Goal: Task Accomplishment & Management: Manage account settings

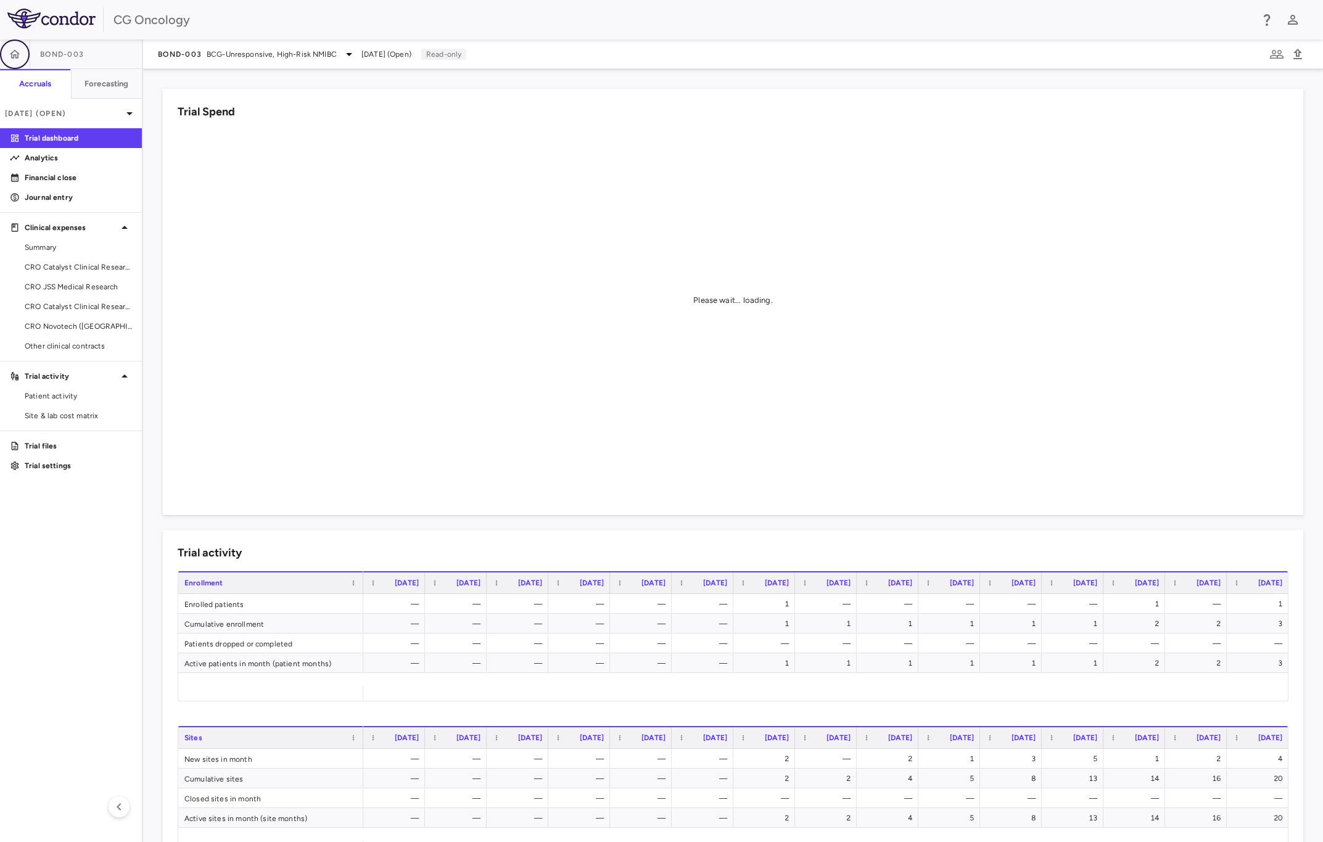
click at [23, 60] on button "button" at bounding box center [15, 54] width 30 height 30
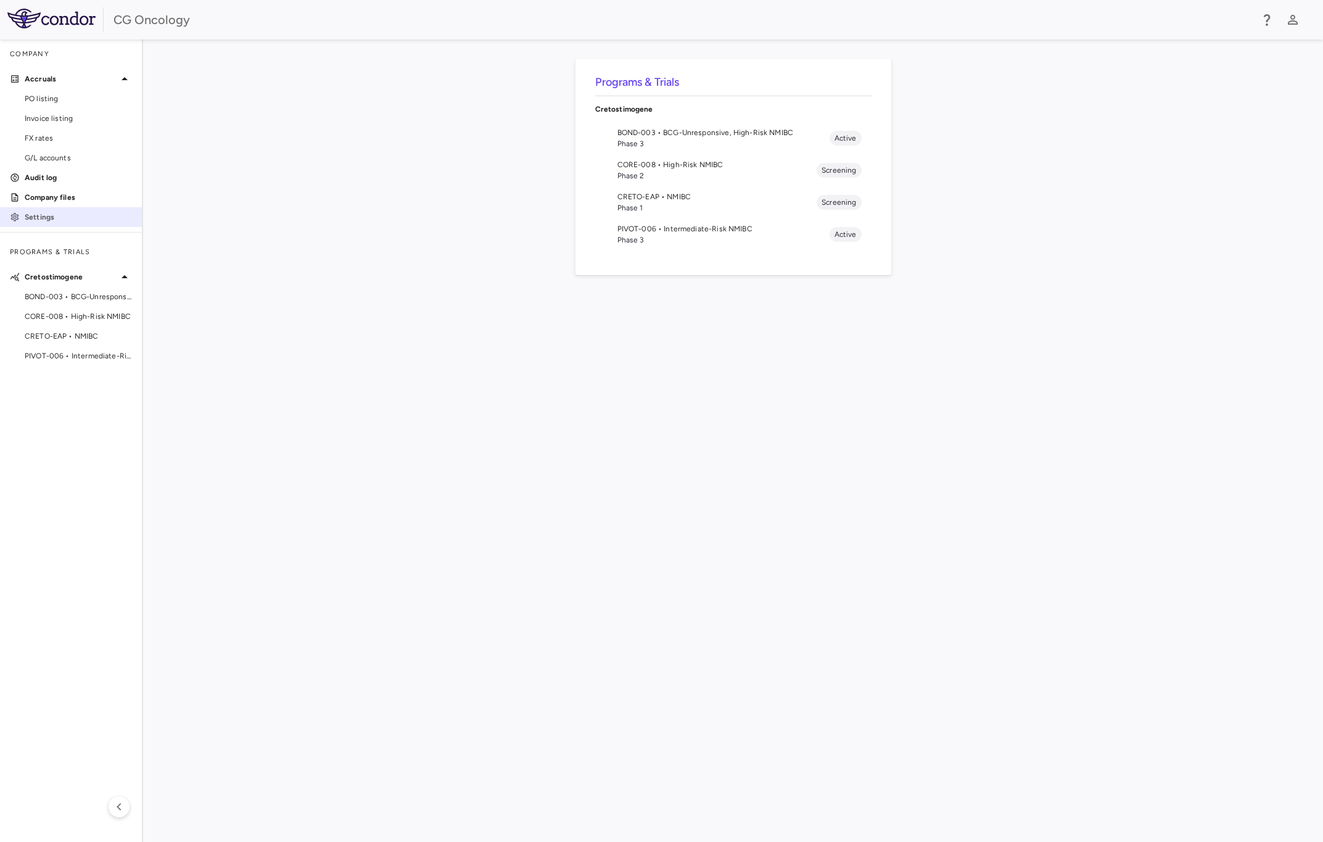
click at [43, 218] on p "Settings" at bounding box center [78, 217] width 107 height 11
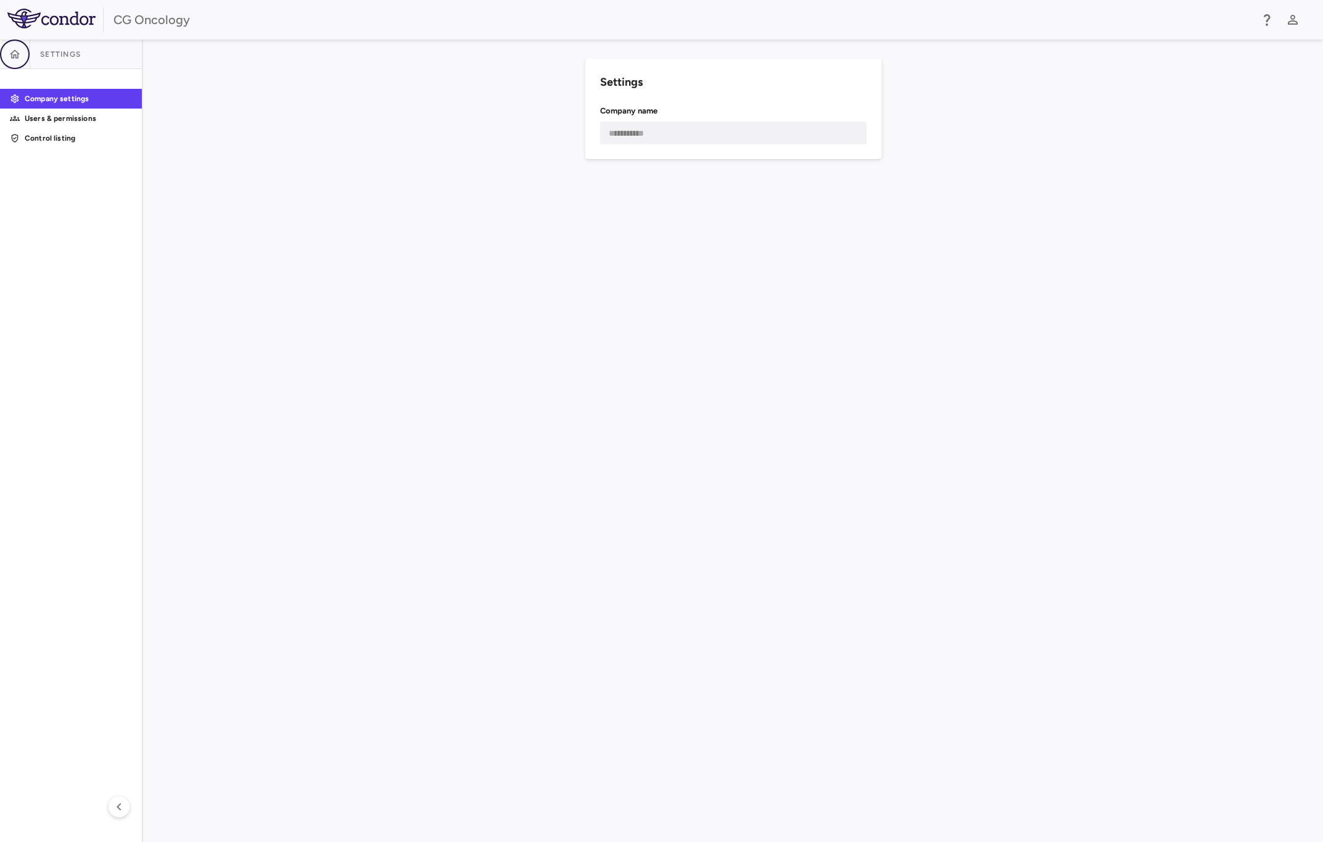
click at [15, 46] on button "button" at bounding box center [15, 54] width 30 height 30
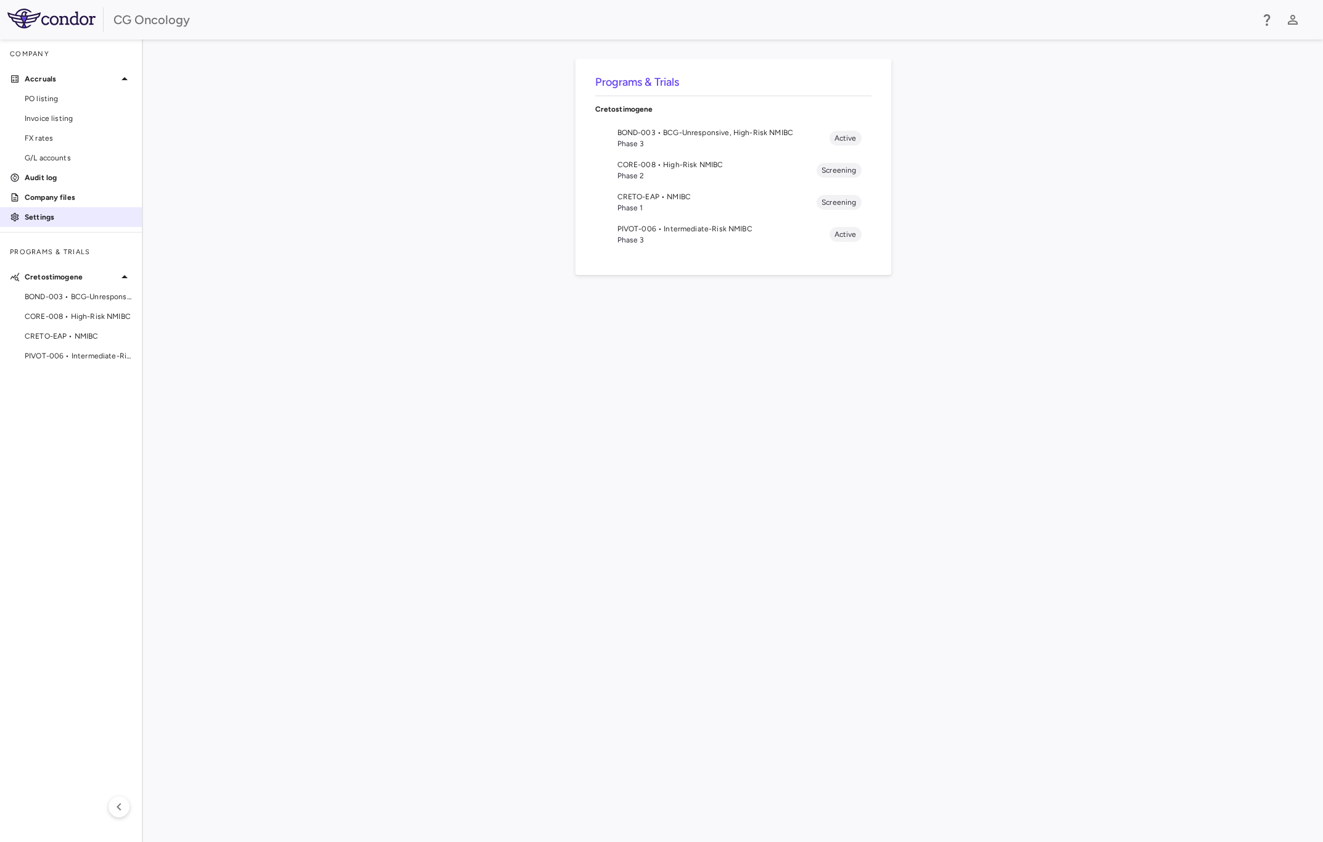
click at [41, 215] on p "Settings" at bounding box center [78, 217] width 107 height 11
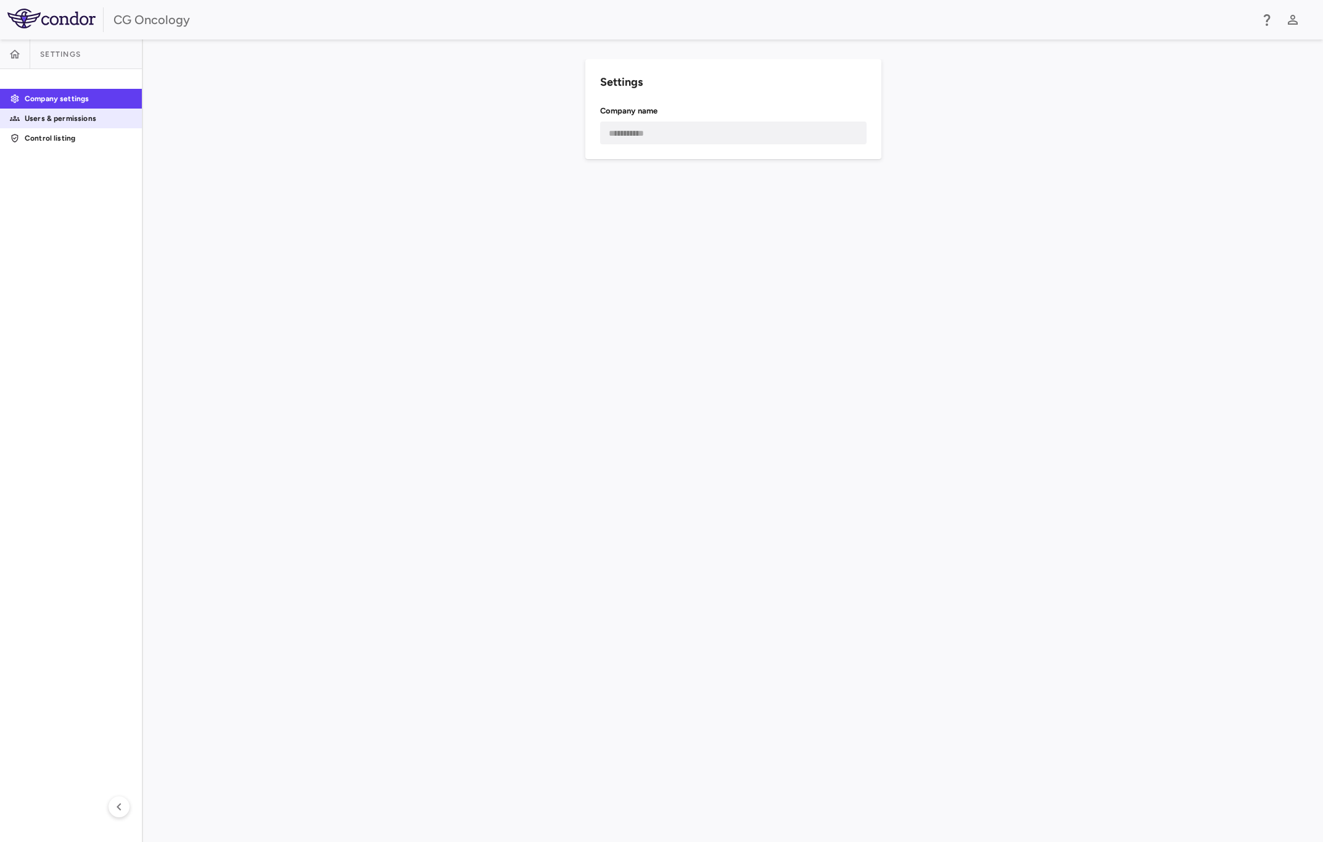
click at [64, 114] on p "Users & permissions" at bounding box center [78, 118] width 107 height 11
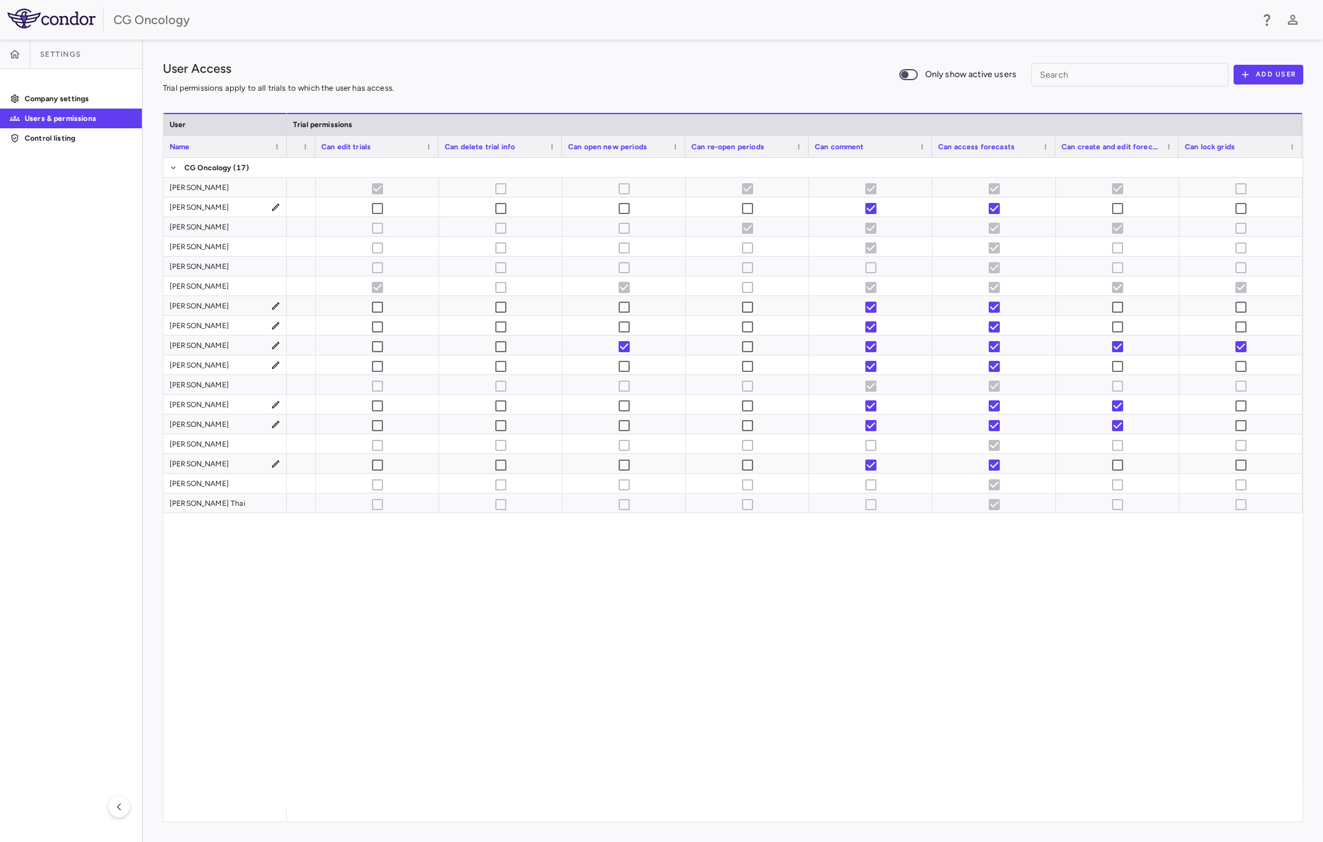
scroll to position [0, 1203]
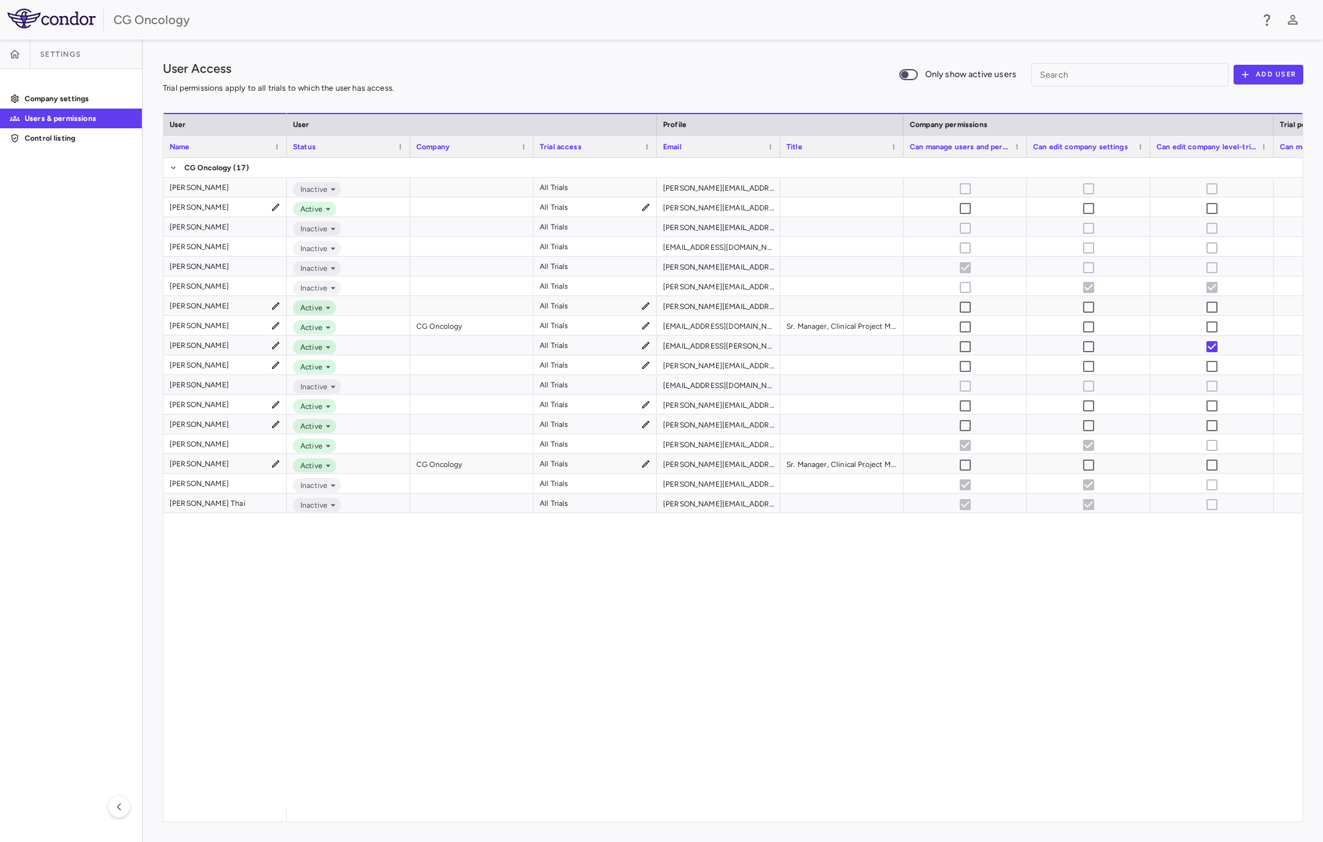
click at [263, 689] on div "Amy Steele Angelica Craighead Bob Lapetina Caitlyn Ainge Gerald Chua Irena Besk…" at bounding box center [733, 483] width 1140 height 650
click at [67, 95] on p "Company settings" at bounding box center [78, 98] width 107 height 11
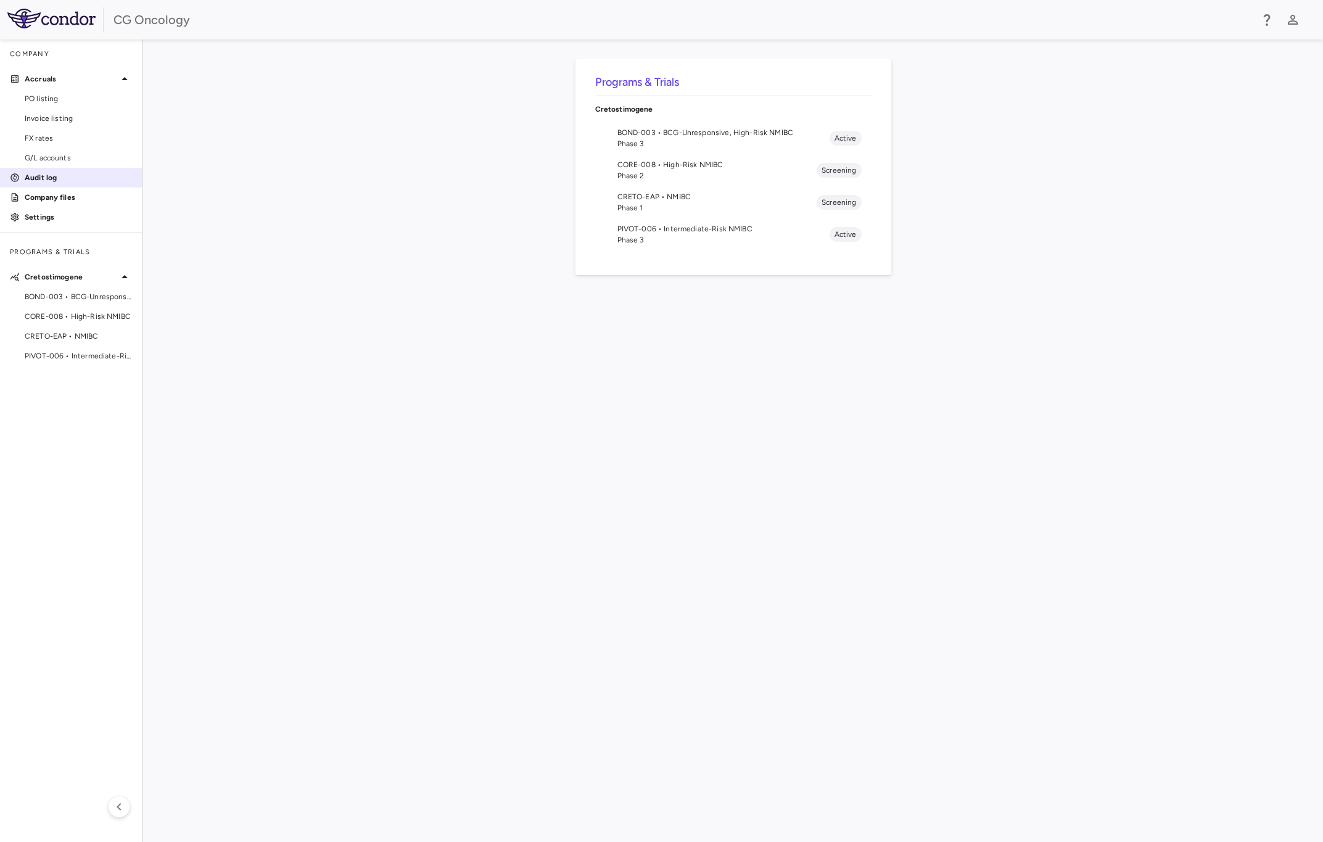
click at [56, 175] on p "Audit log" at bounding box center [78, 177] width 107 height 11
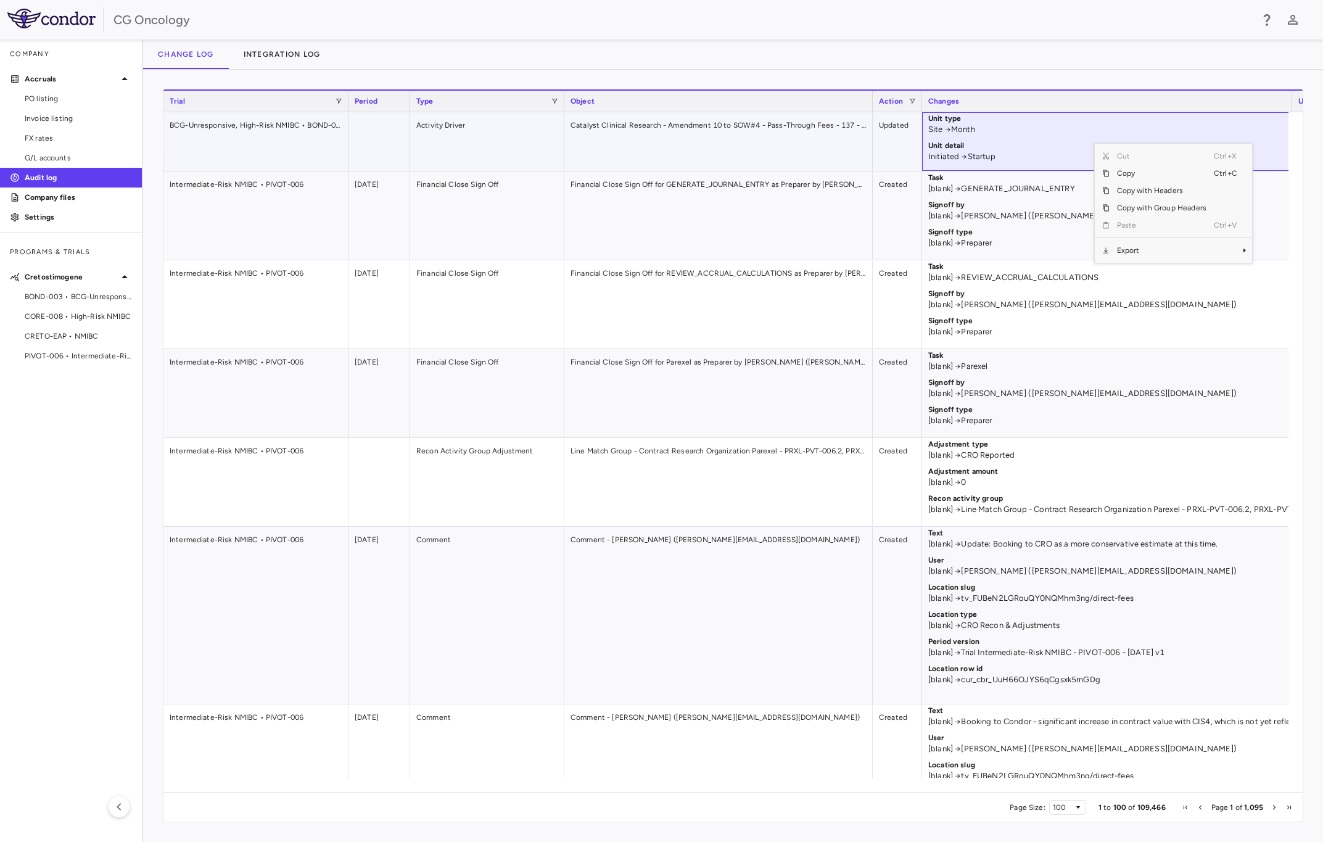
click at [1050, 155] on p "Initiated → Startup" at bounding box center [1108, 156] width 358 height 11
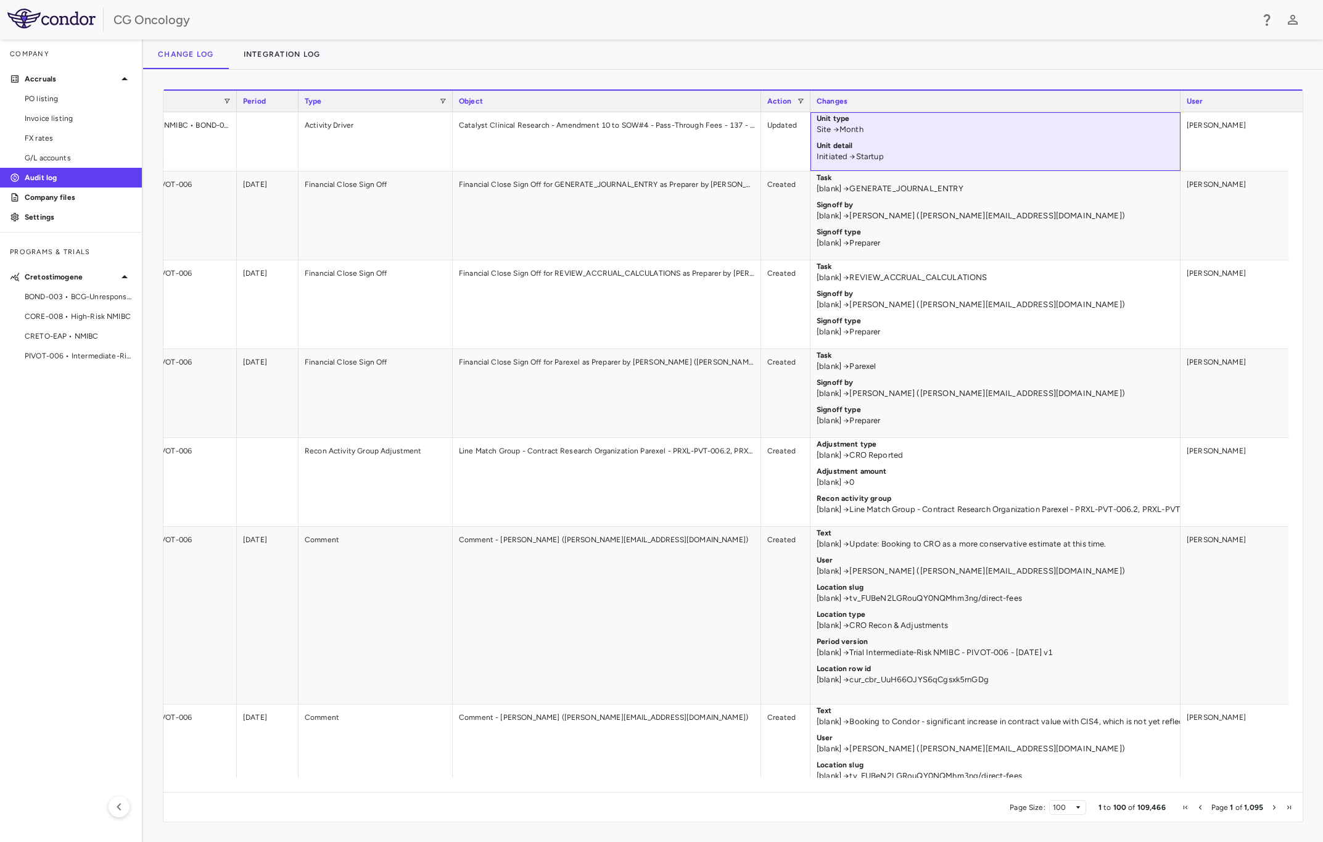
scroll to position [0, 201]
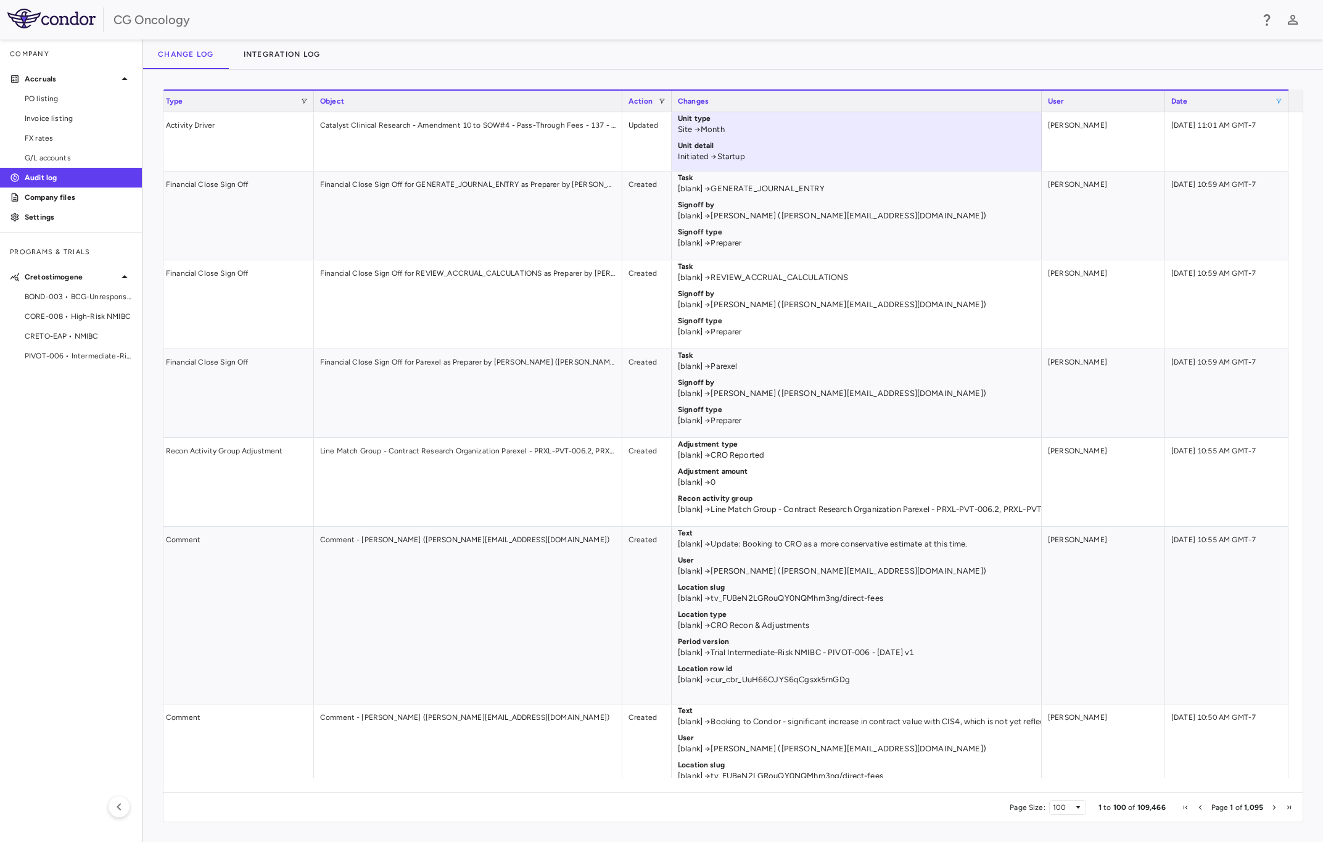
click at [1276, 101] on span at bounding box center [1278, 100] width 7 height 7
click at [1262, 127] on div "Equals" at bounding box center [1242, 122] width 80 height 9
click at [1290, 141] on input "Filter Value" at bounding box center [1246, 143] width 96 height 15
type input "**********"
click at [1284, 162] on input "Filter Value" at bounding box center [1246, 163] width 96 height 15
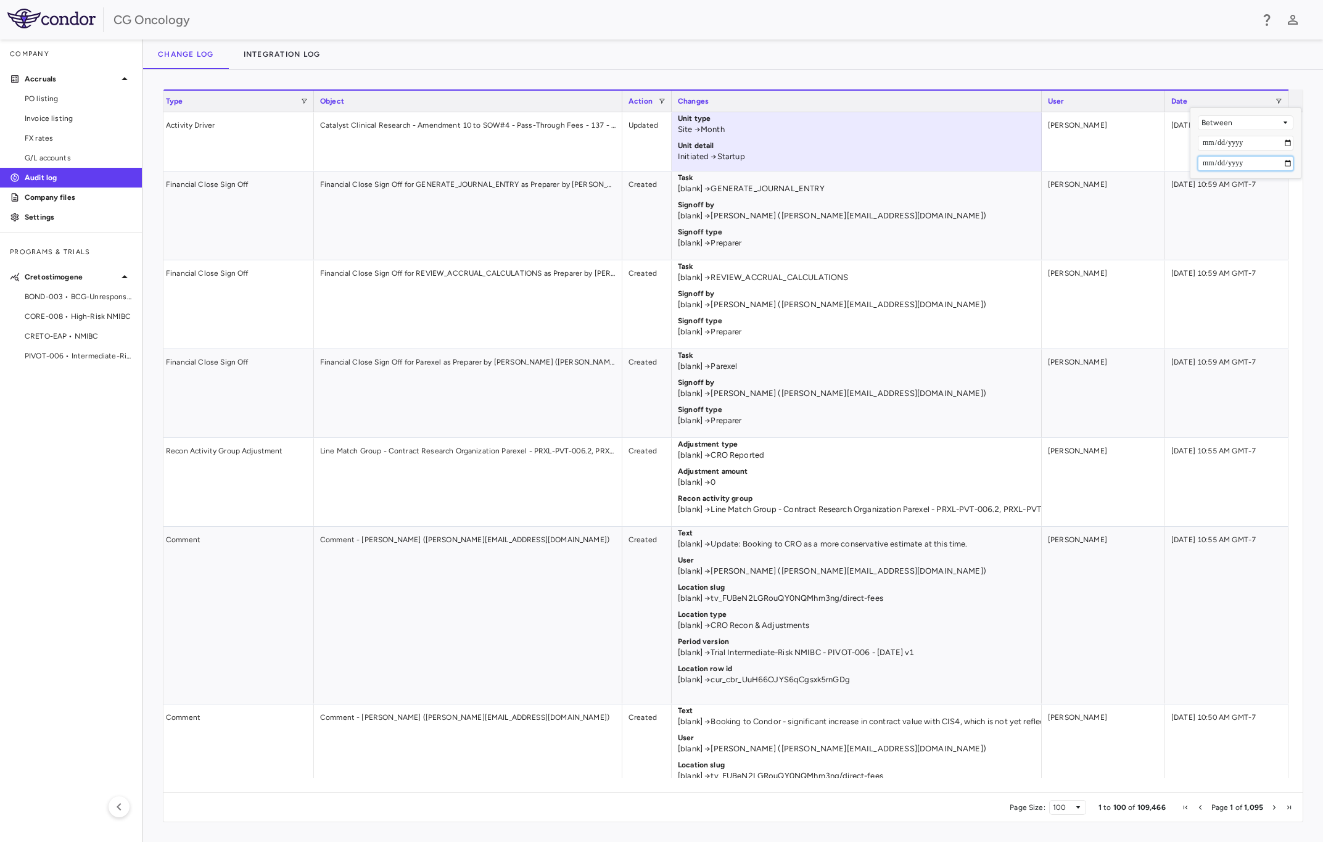
type input "**********"
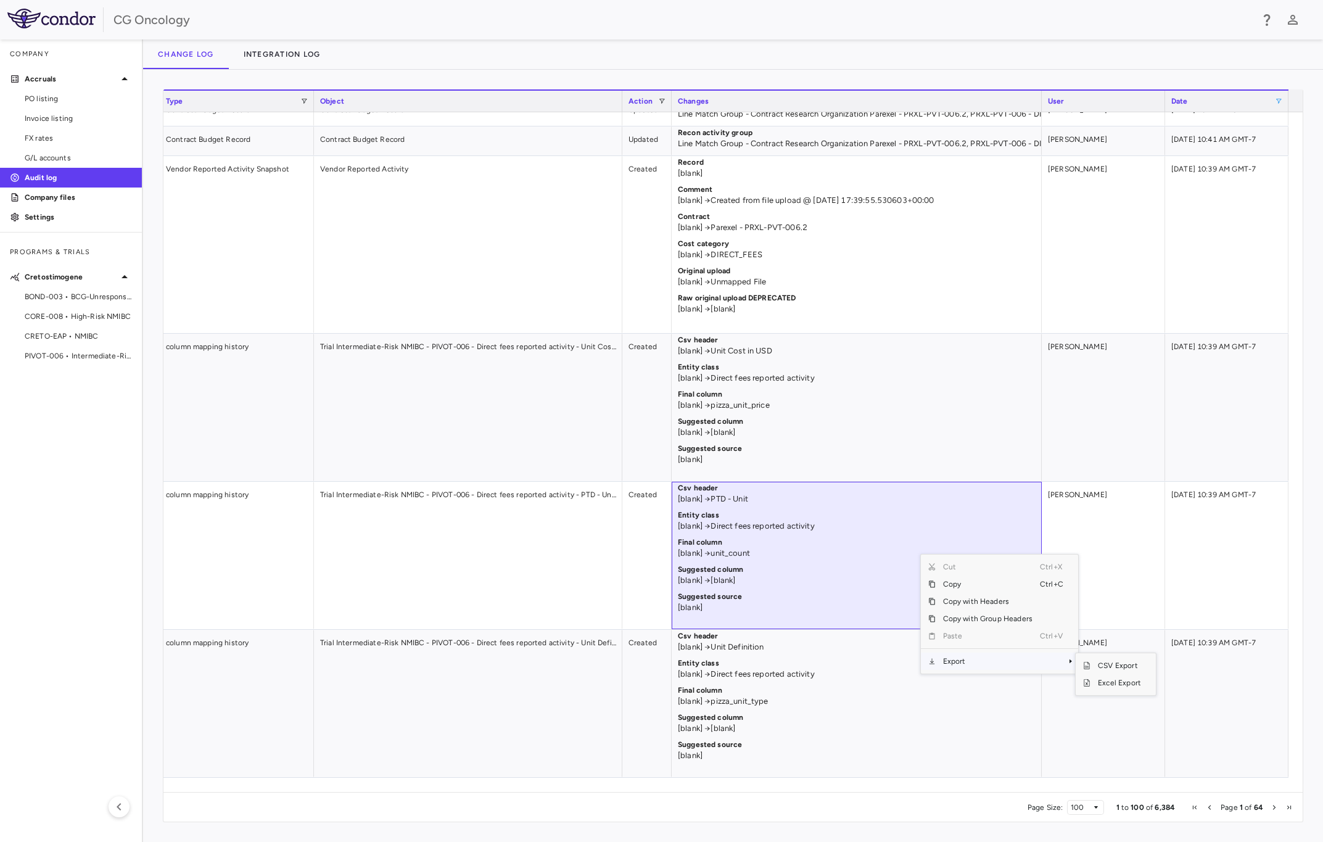
click at [1063, 661] on span "Context Menu" at bounding box center [1053, 661] width 27 height 17
click at [1120, 685] on span "Excel Export" at bounding box center [1120, 682] width 58 height 17
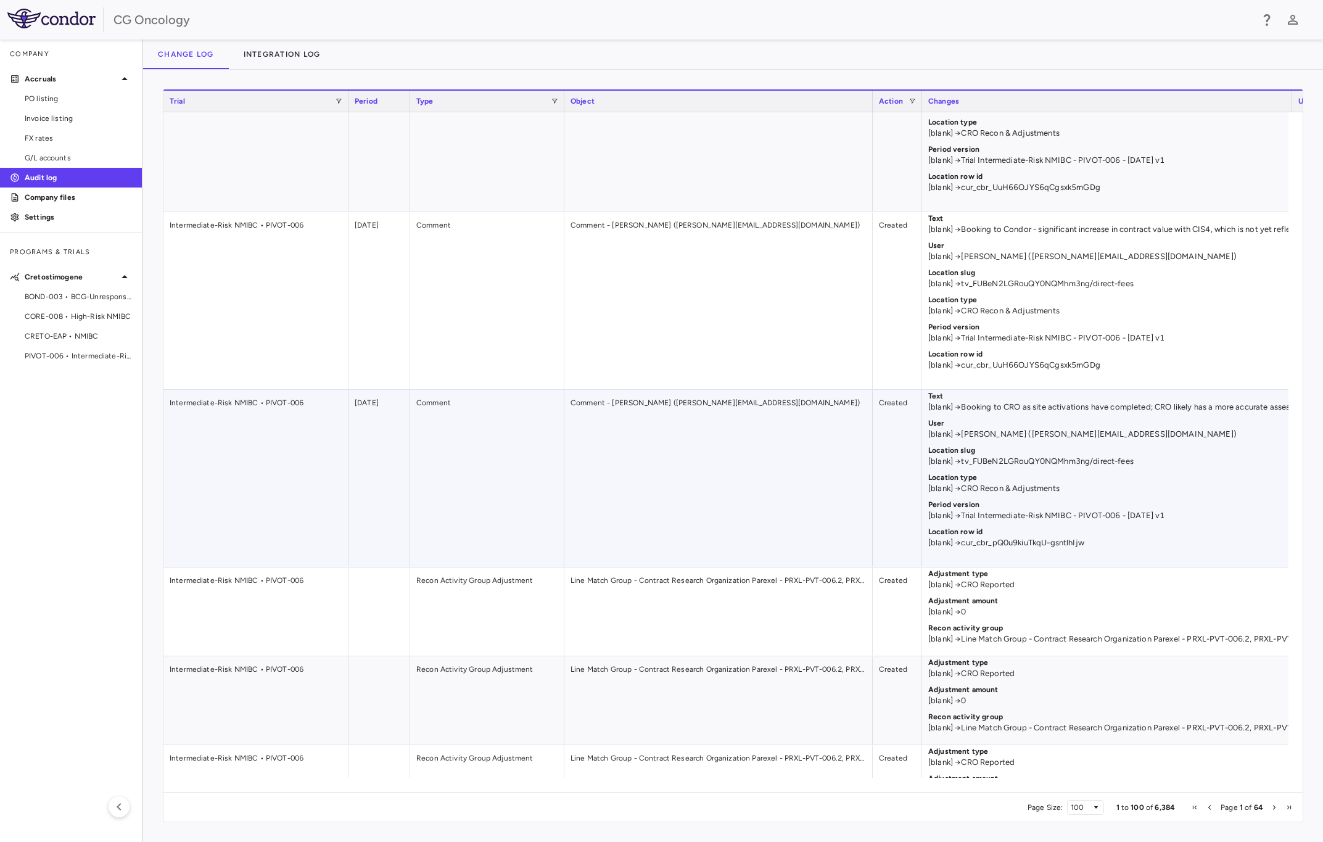
scroll to position [93, 0]
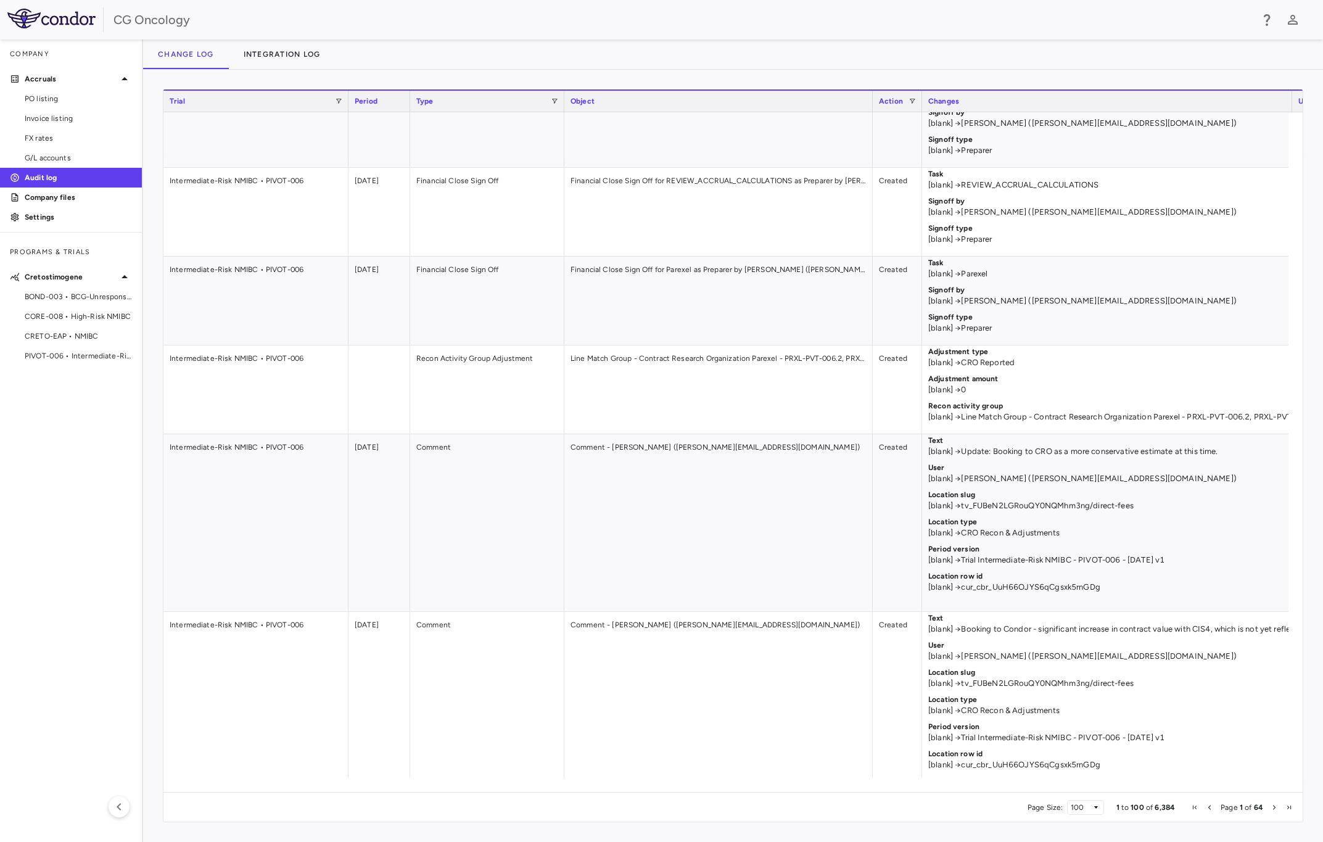
click at [974, 100] on div "Changes" at bounding box center [1108, 101] width 358 height 15
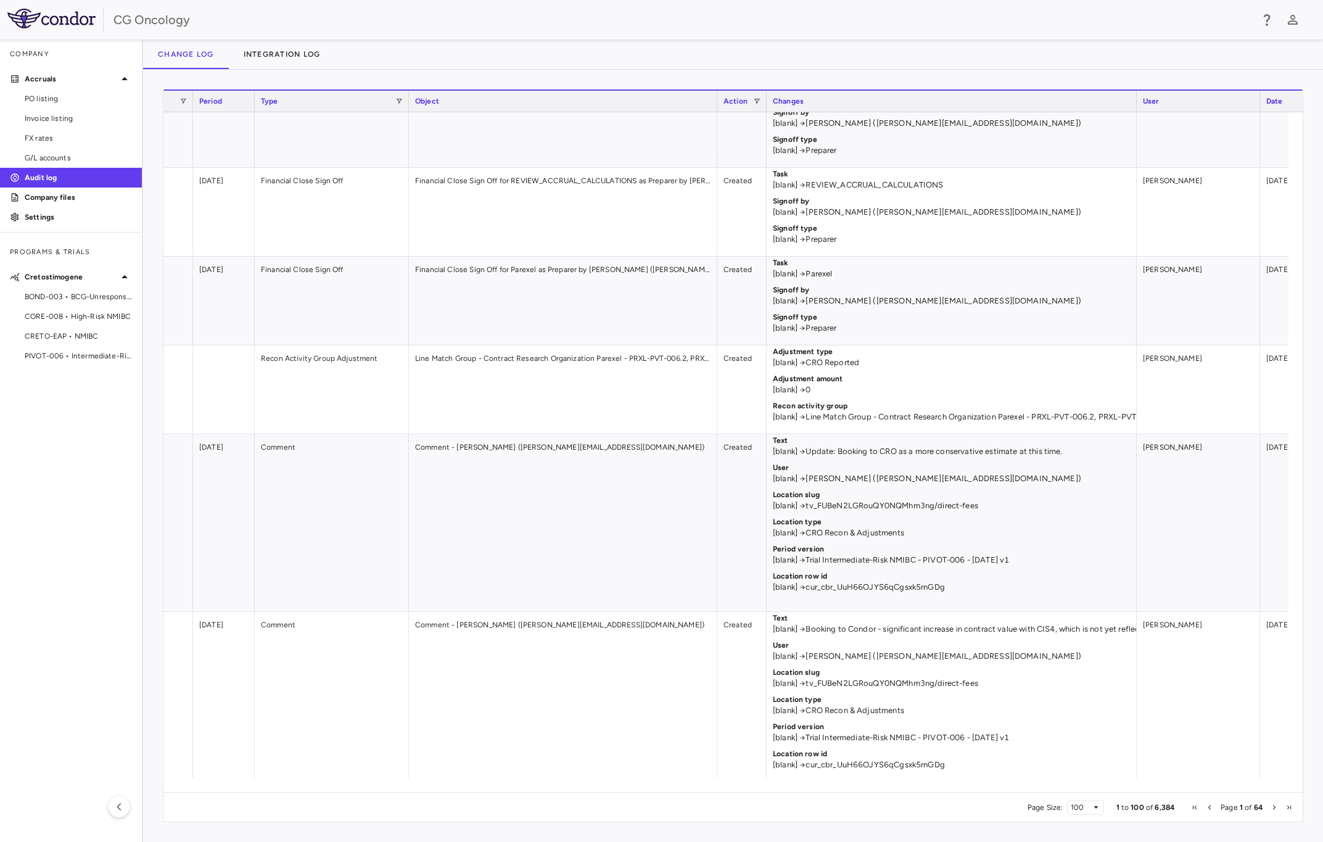
scroll to position [0, 205]
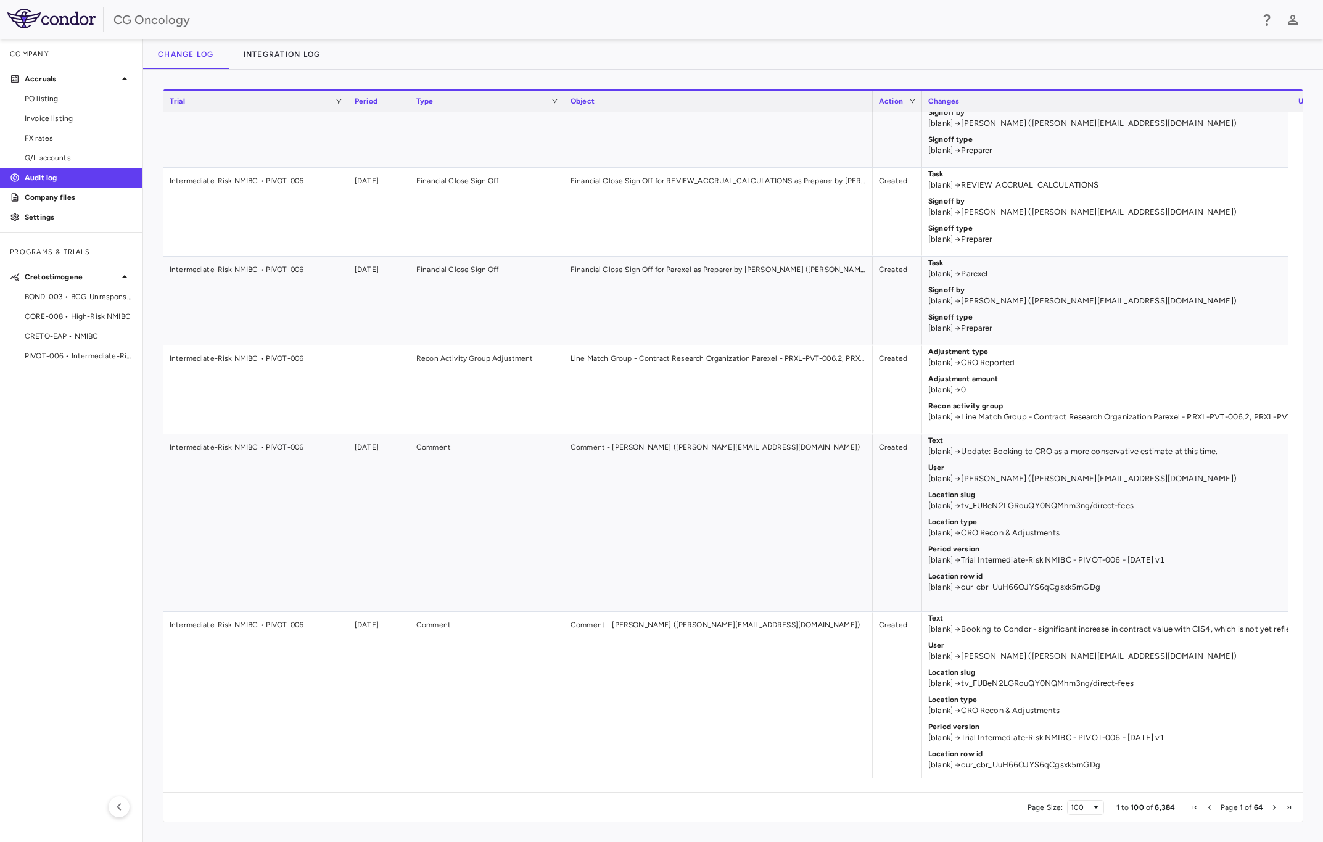
click at [842, 102] on div "Object" at bounding box center [719, 101] width 296 height 15
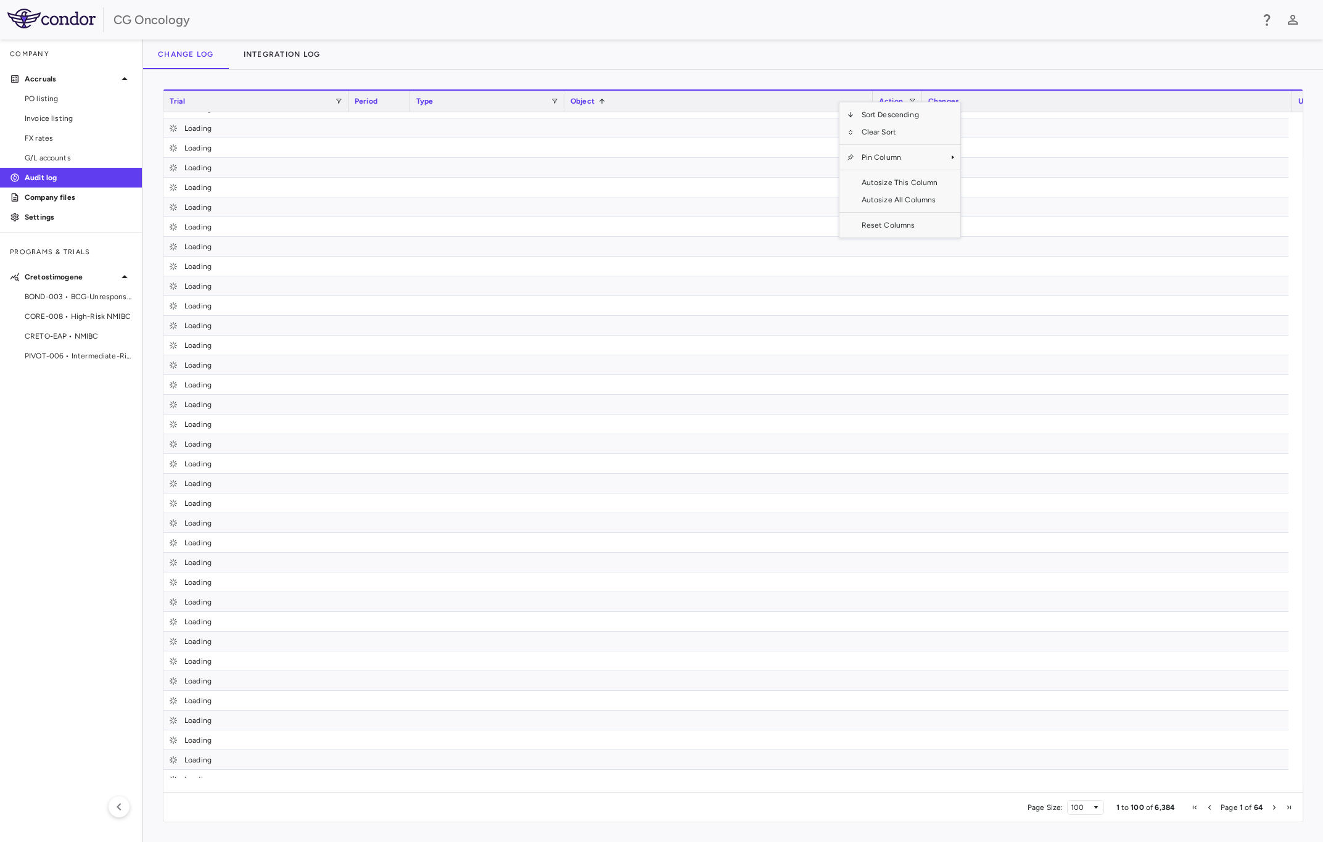
click at [616, 52] on div "Change log Integration log" at bounding box center [733, 54] width 1180 height 30
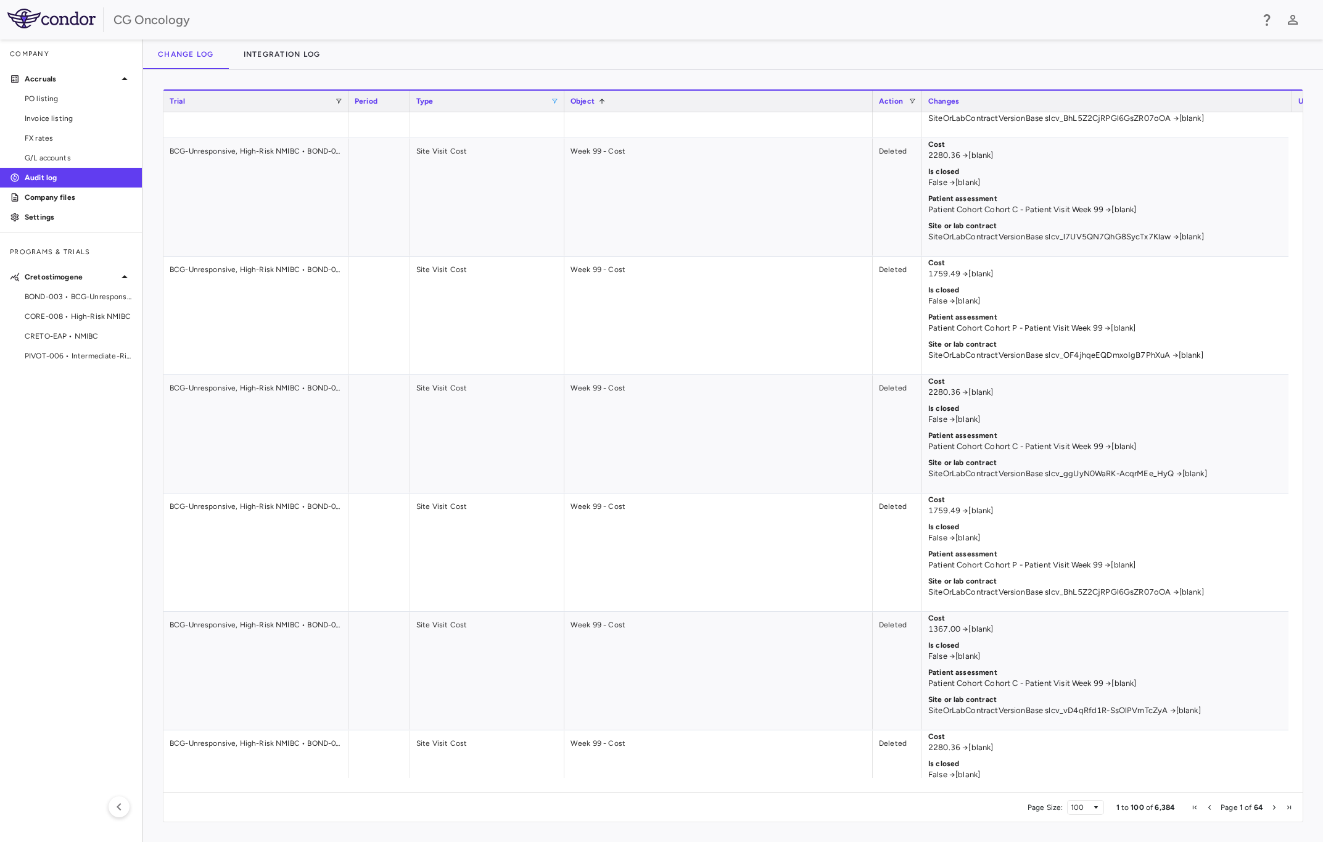
click at [555, 101] on span at bounding box center [554, 100] width 7 height 7
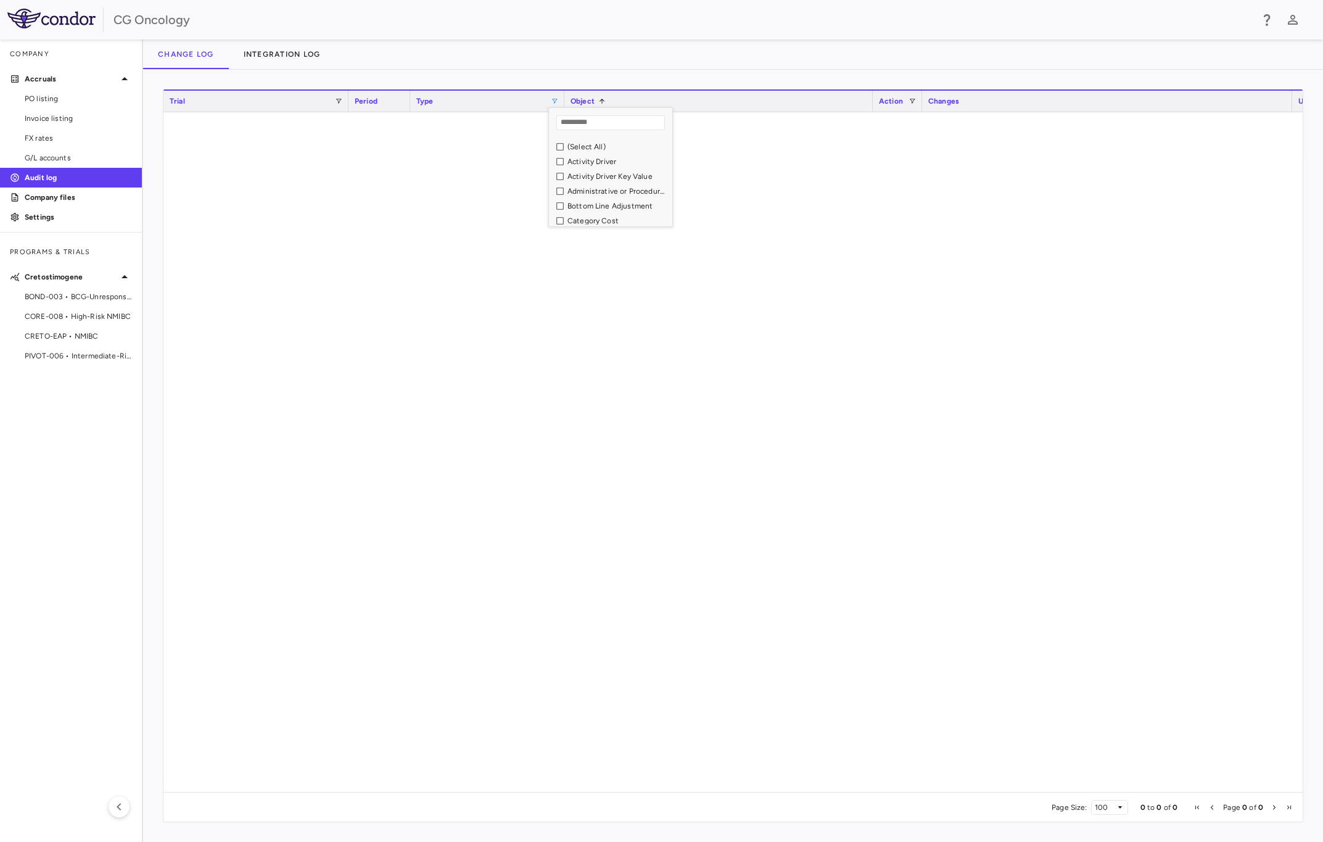
click at [556, 187] on div "Administrative or Procedure Category" at bounding box center [614, 191] width 116 height 15
click at [647, 82] on div "0 to 0 of 0. Page 0 of 0 Drag here to set row groups Drag here to set column la…" at bounding box center [733, 456] width 1180 height 772
click at [527, 99] on div "Type" at bounding box center [483, 101] width 134 height 15
click at [555, 100] on span at bounding box center [554, 100] width 7 height 7
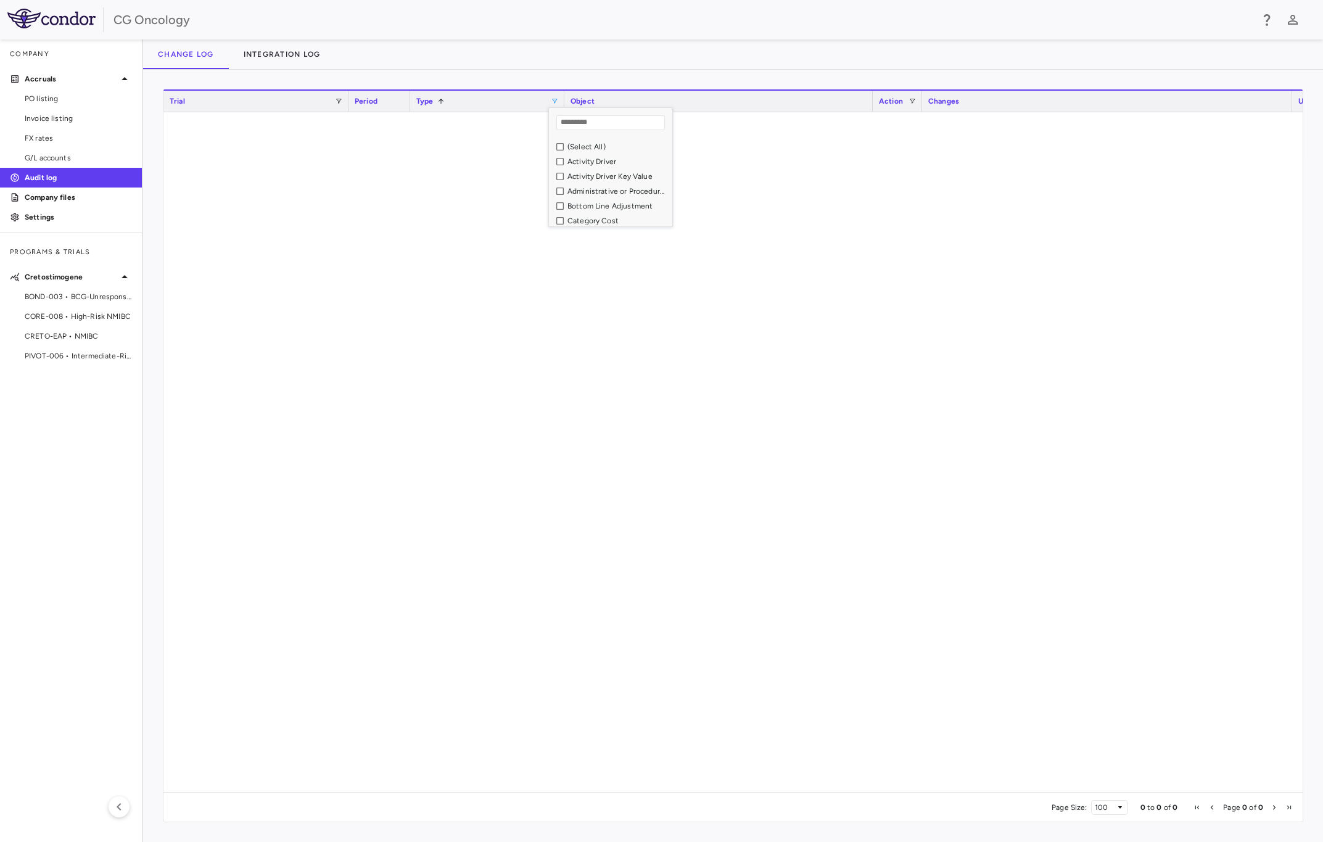
click at [763, 30] on div "CG Oncology" at bounding box center [661, 19] width 1323 height 39
click at [33, 174] on p "Audit log" at bounding box center [78, 177] width 107 height 11
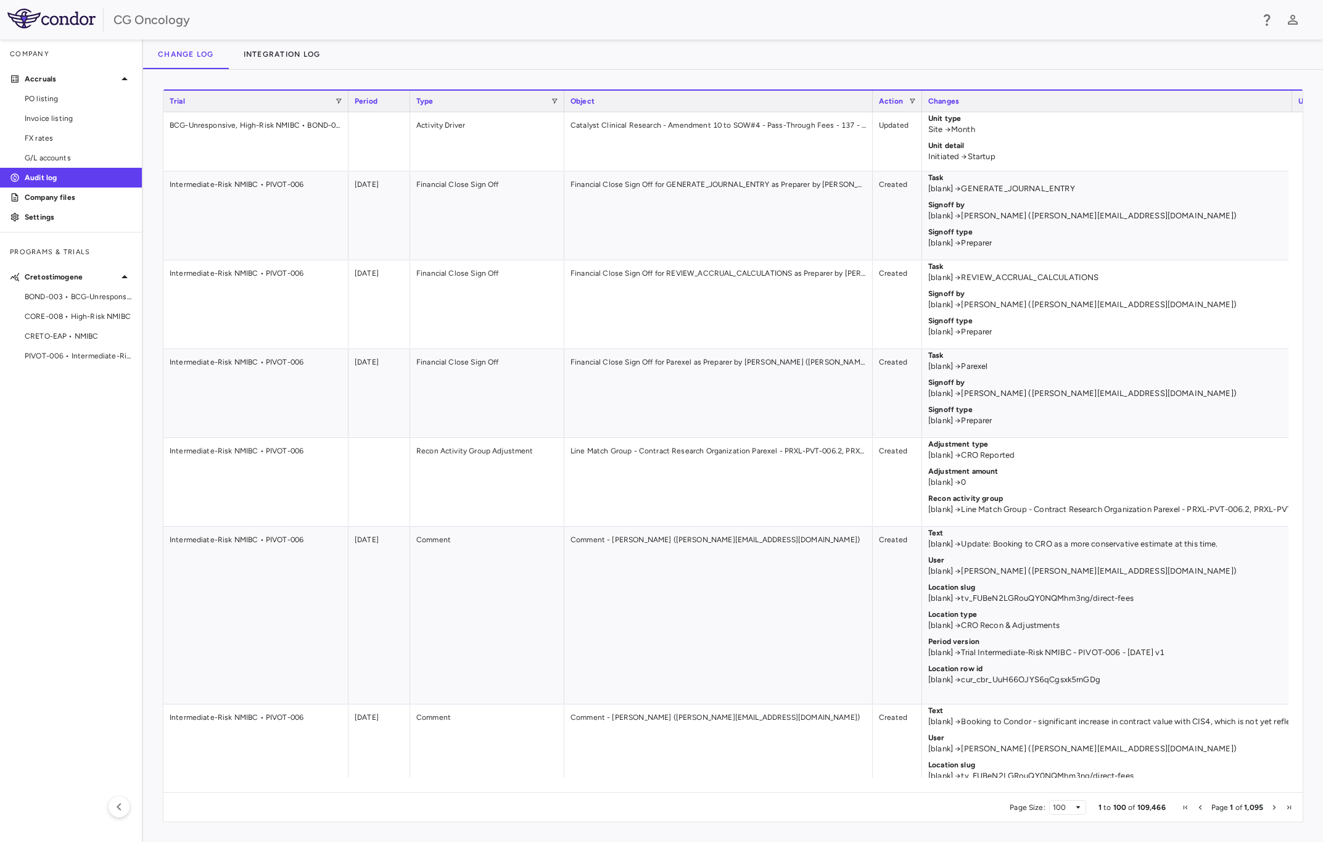
click at [664, 6] on div "CG Oncology" at bounding box center [661, 19] width 1323 height 39
click at [44, 215] on p "Settings" at bounding box center [78, 217] width 107 height 11
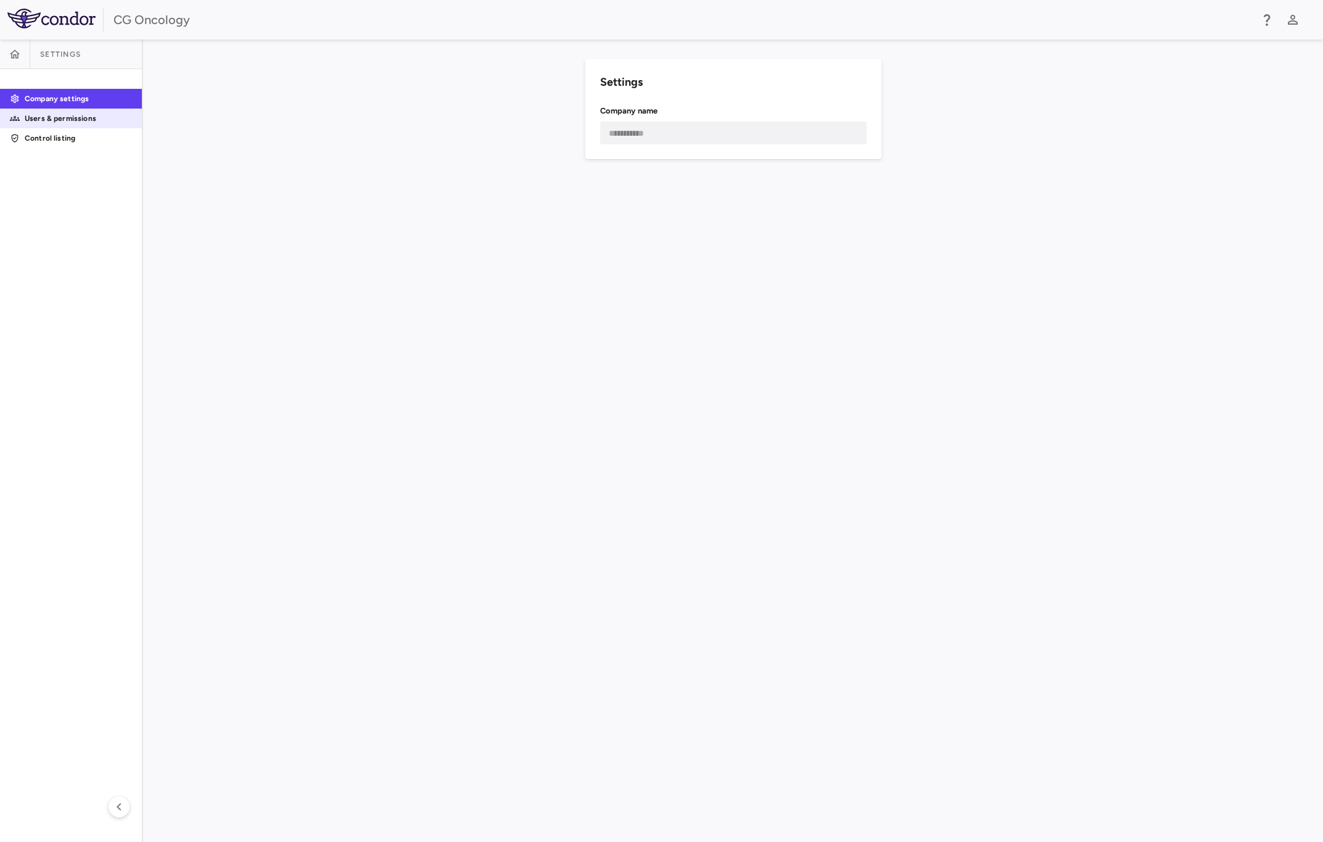
click at [74, 115] on p "Users & permissions" at bounding box center [78, 118] width 107 height 11
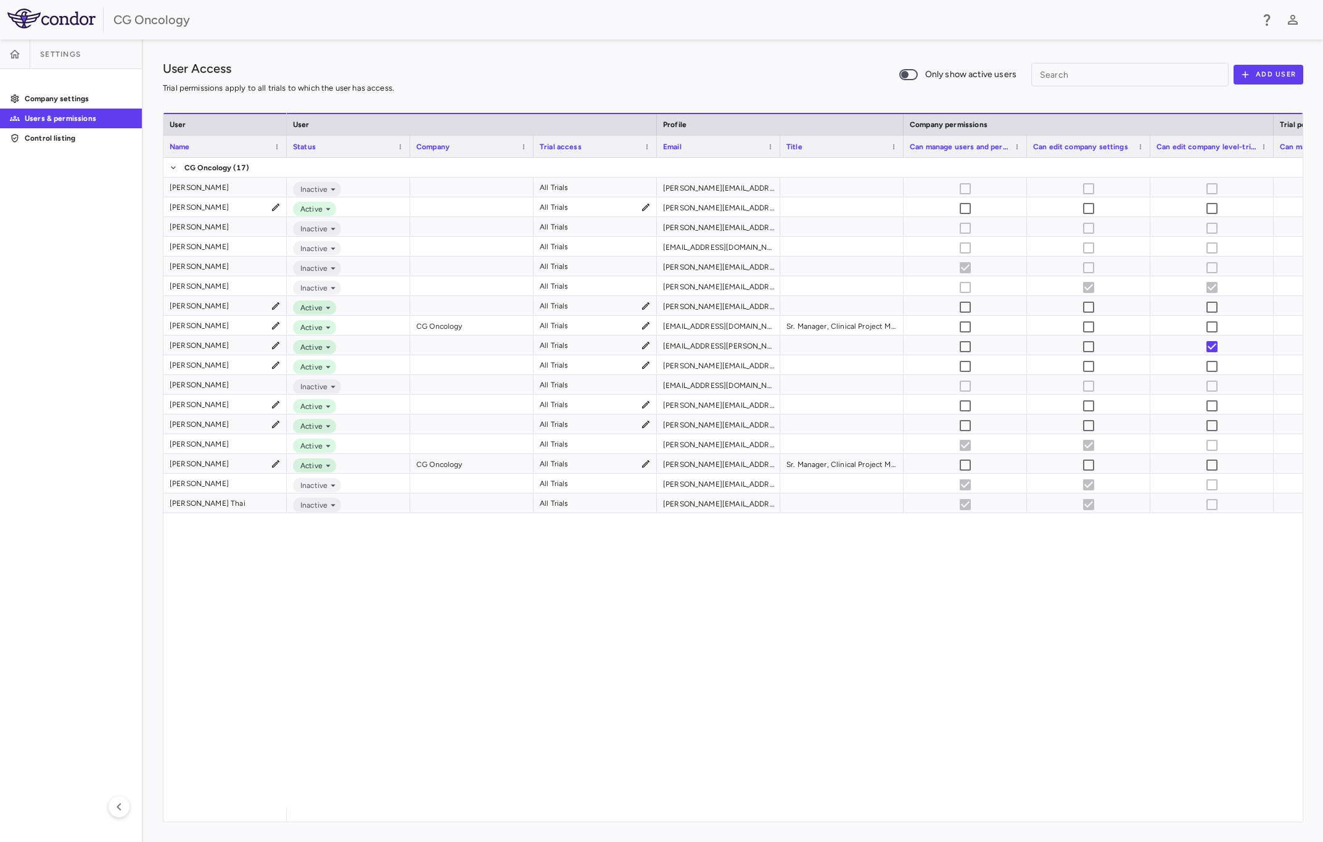
click at [363, 713] on div "Inactive All Trials amy.steele@cgoncology.com Active All Trials angelica.craigh…" at bounding box center [795, 483] width 1016 height 650
click at [920, 75] on span at bounding box center [908, 75] width 33 height 26
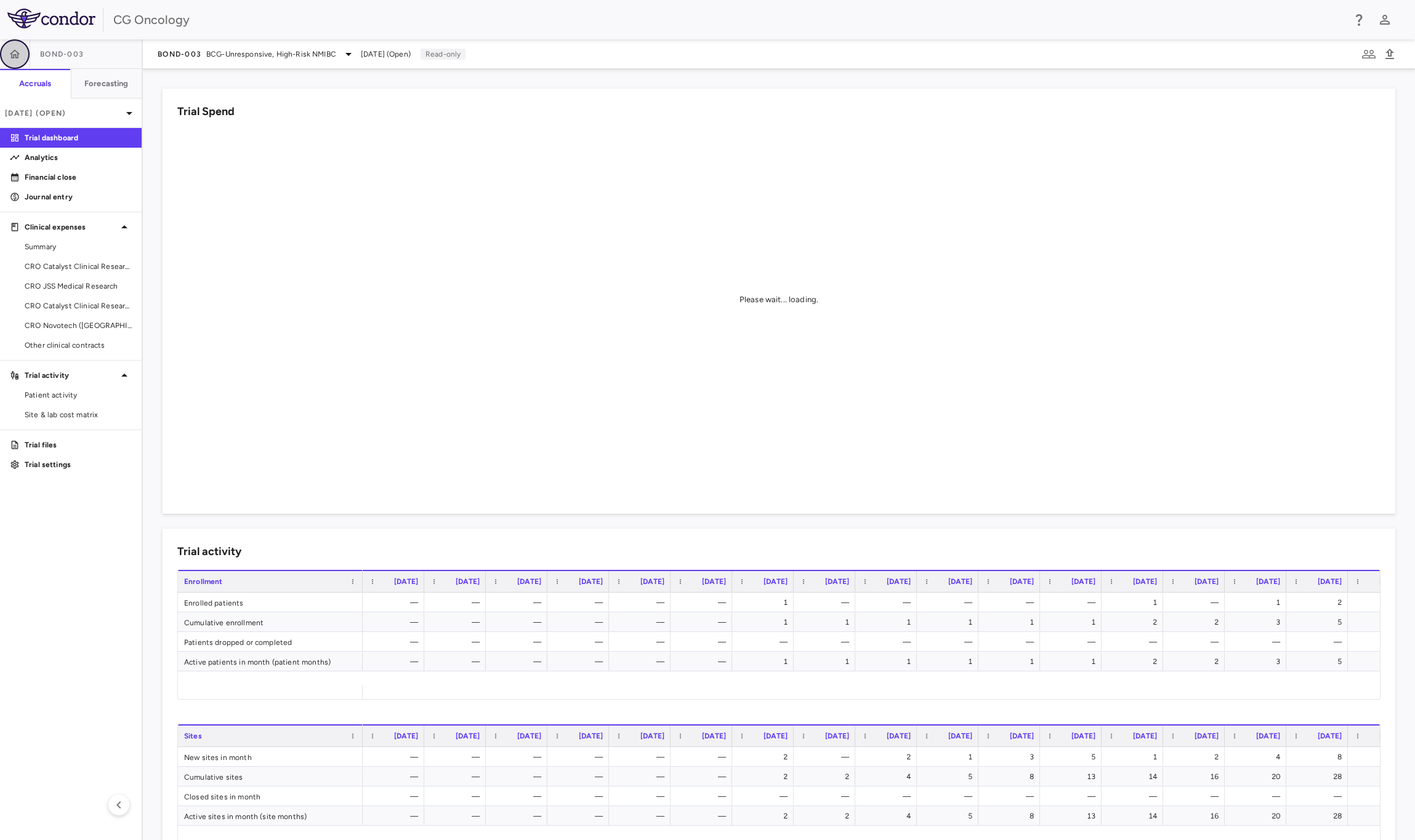
click at [11, 45] on button "button" at bounding box center [15, 54] width 30 height 30
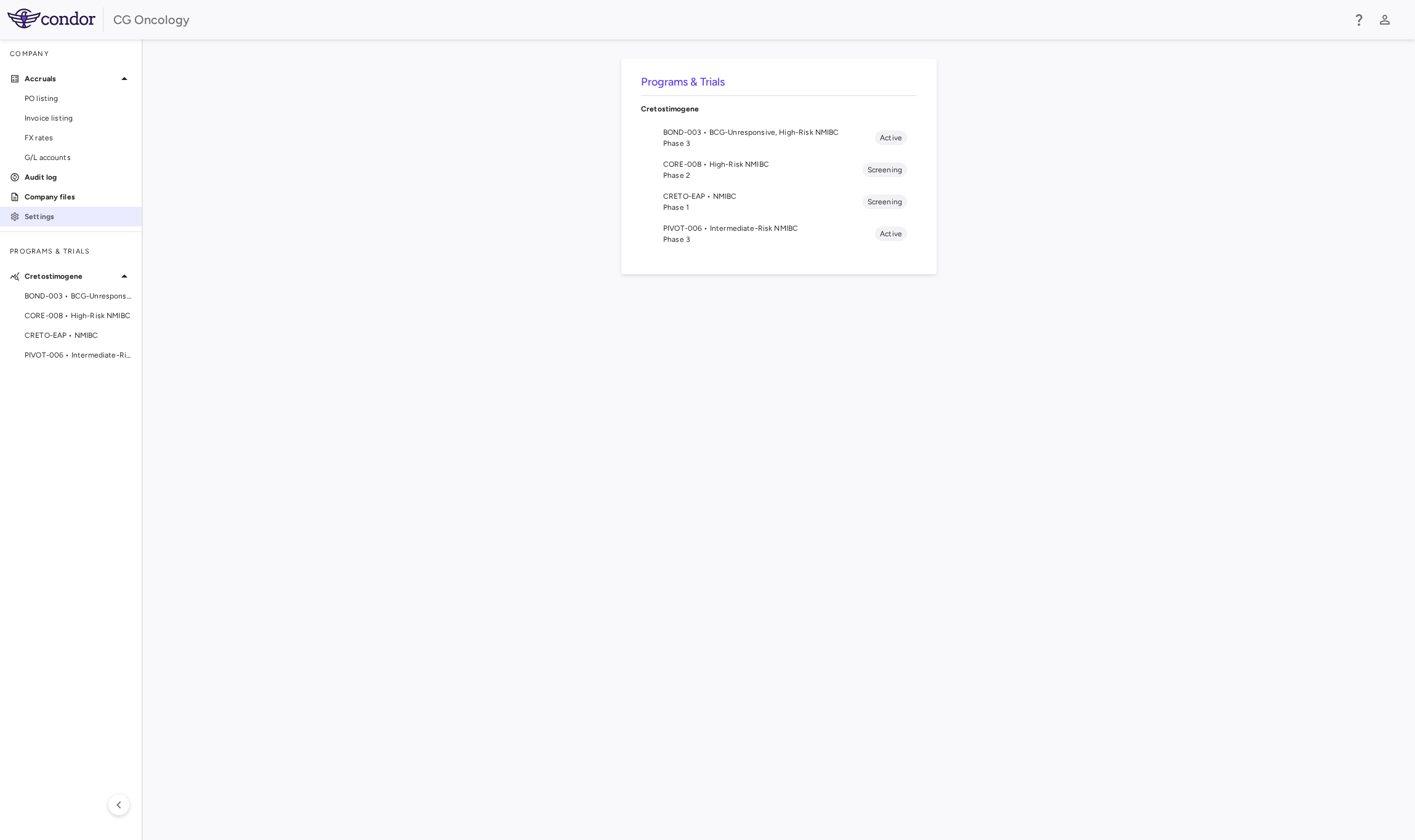
click at [56, 211] on p "Settings" at bounding box center [78, 216] width 107 height 11
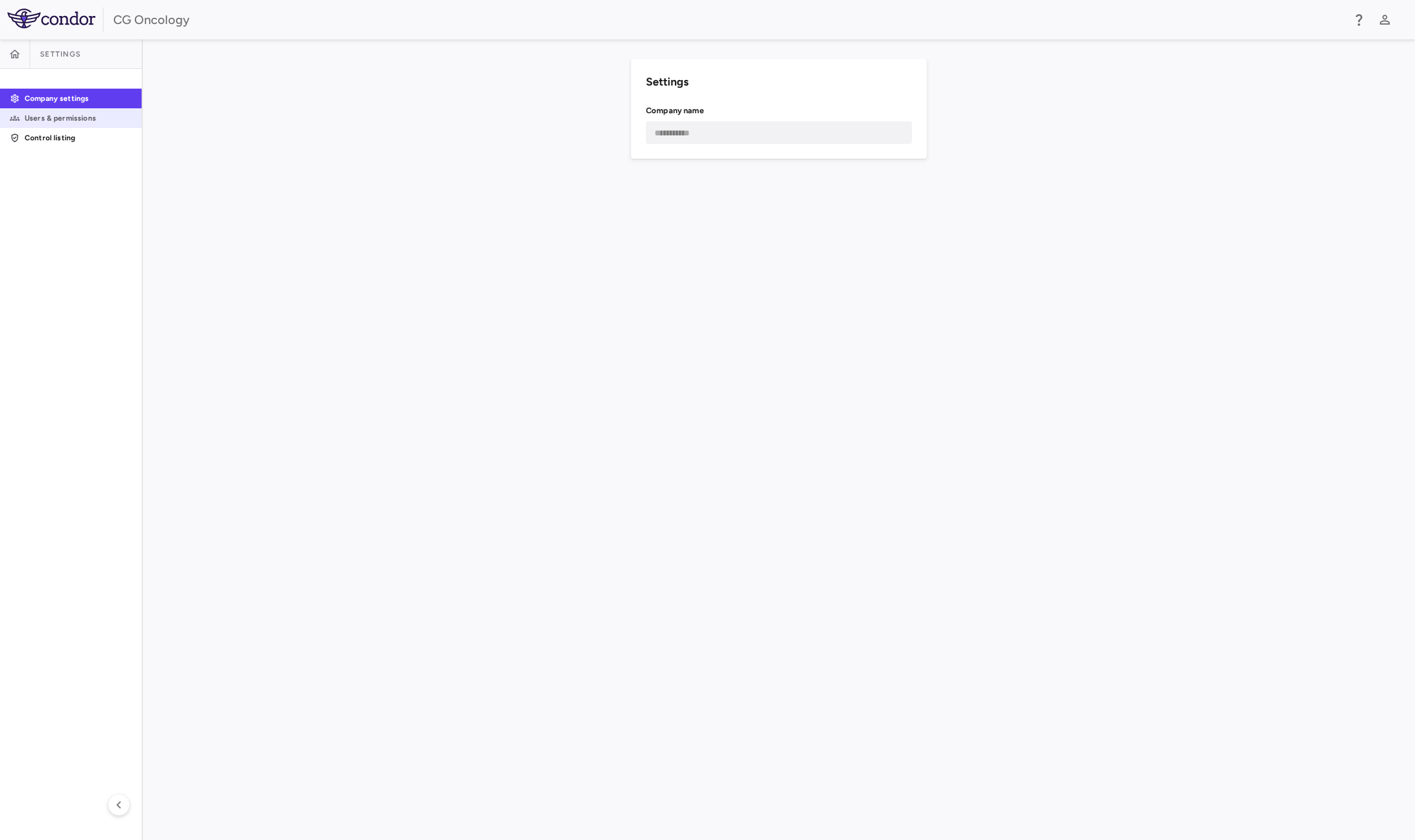
click at [89, 115] on p "Users & permissions" at bounding box center [78, 118] width 107 height 11
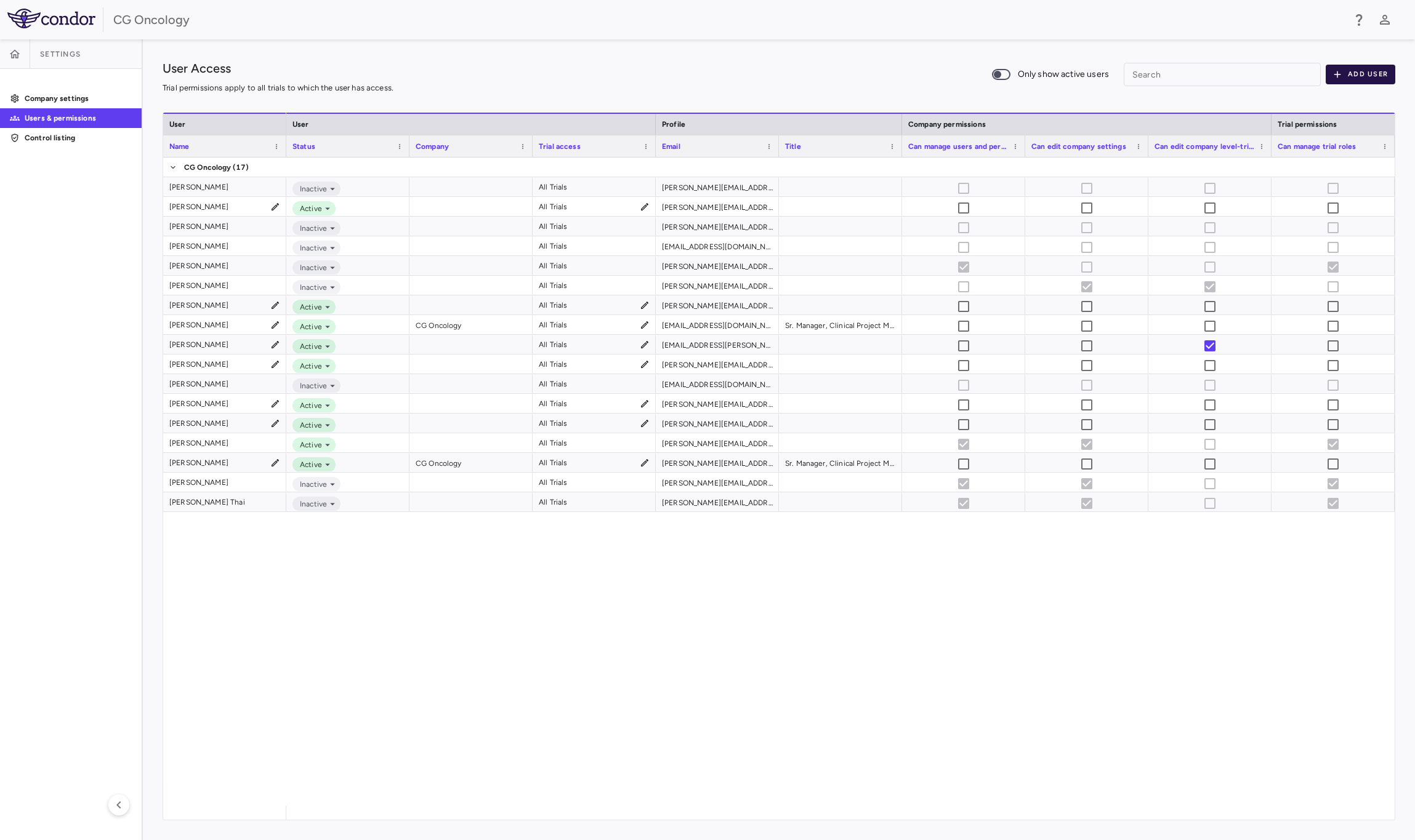
click at [1354, 73] on button "Add User" at bounding box center [1360, 75] width 70 height 20
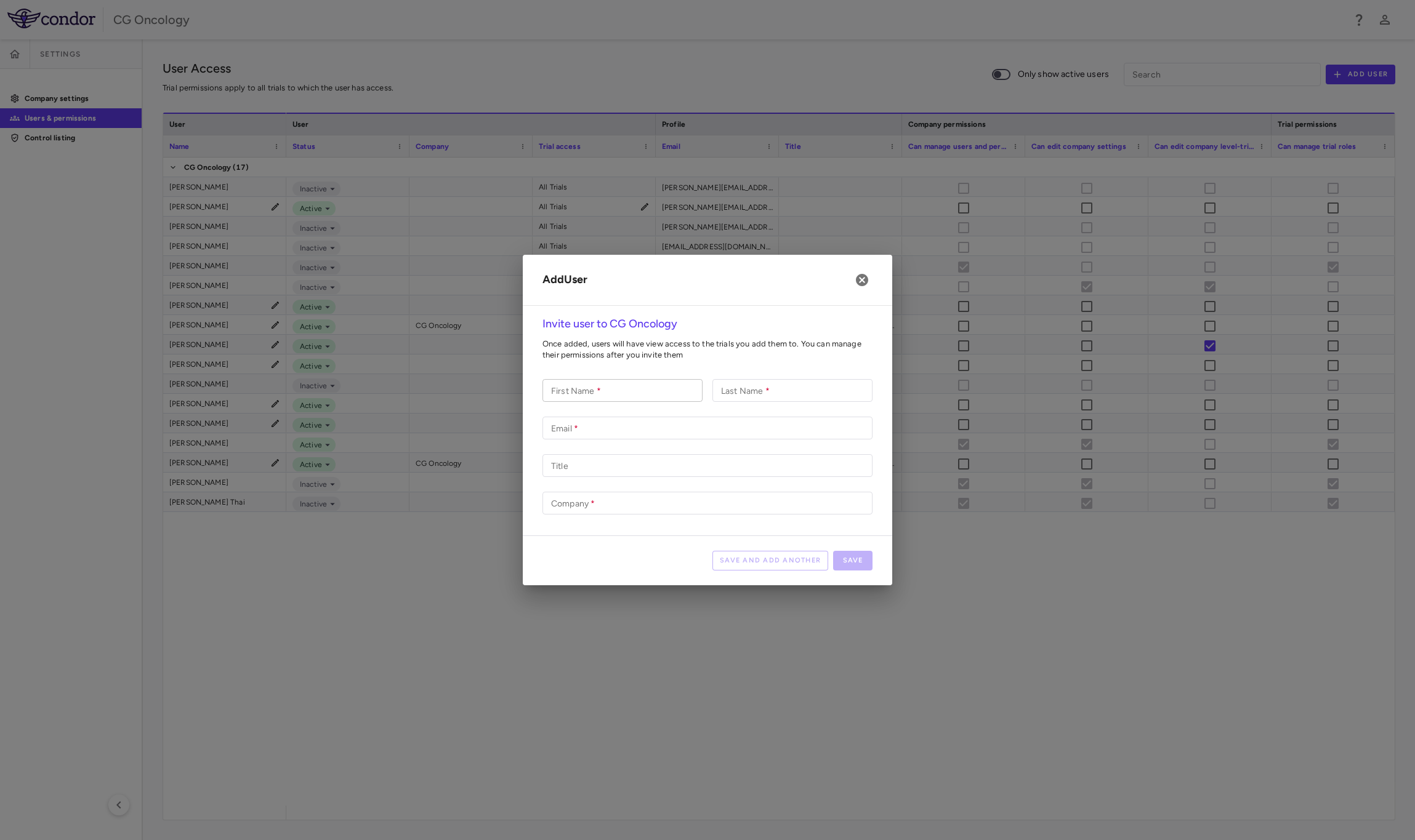
click at [580, 396] on input "First Name   *" at bounding box center [623, 390] width 160 height 23
type input "********"
type input "*******"
type input "**********"
click at [580, 464] on input "Title" at bounding box center [708, 465] width 330 height 23
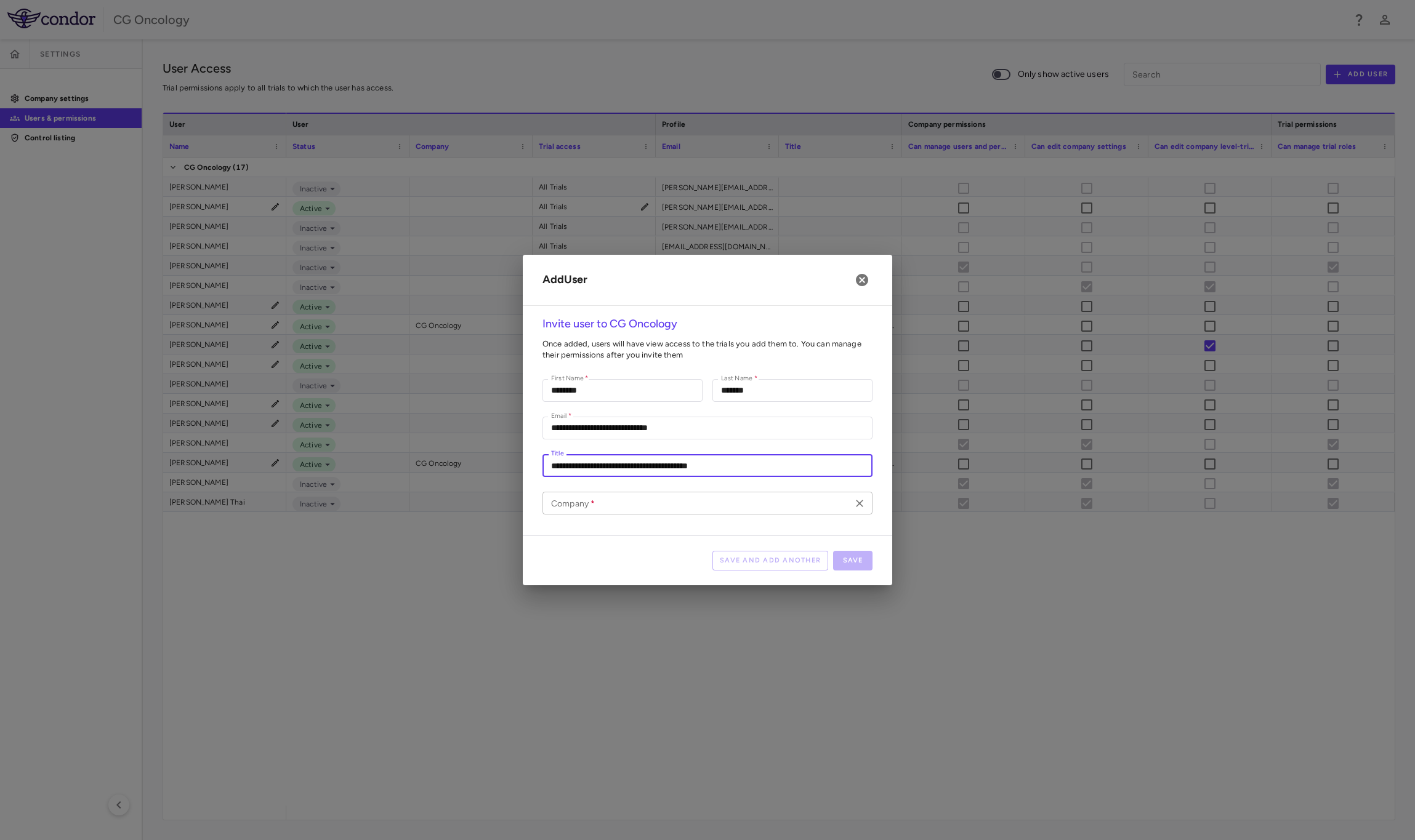
type input "**********"
click at [621, 504] on input "Company   *" at bounding box center [697, 503] width 302 height 15
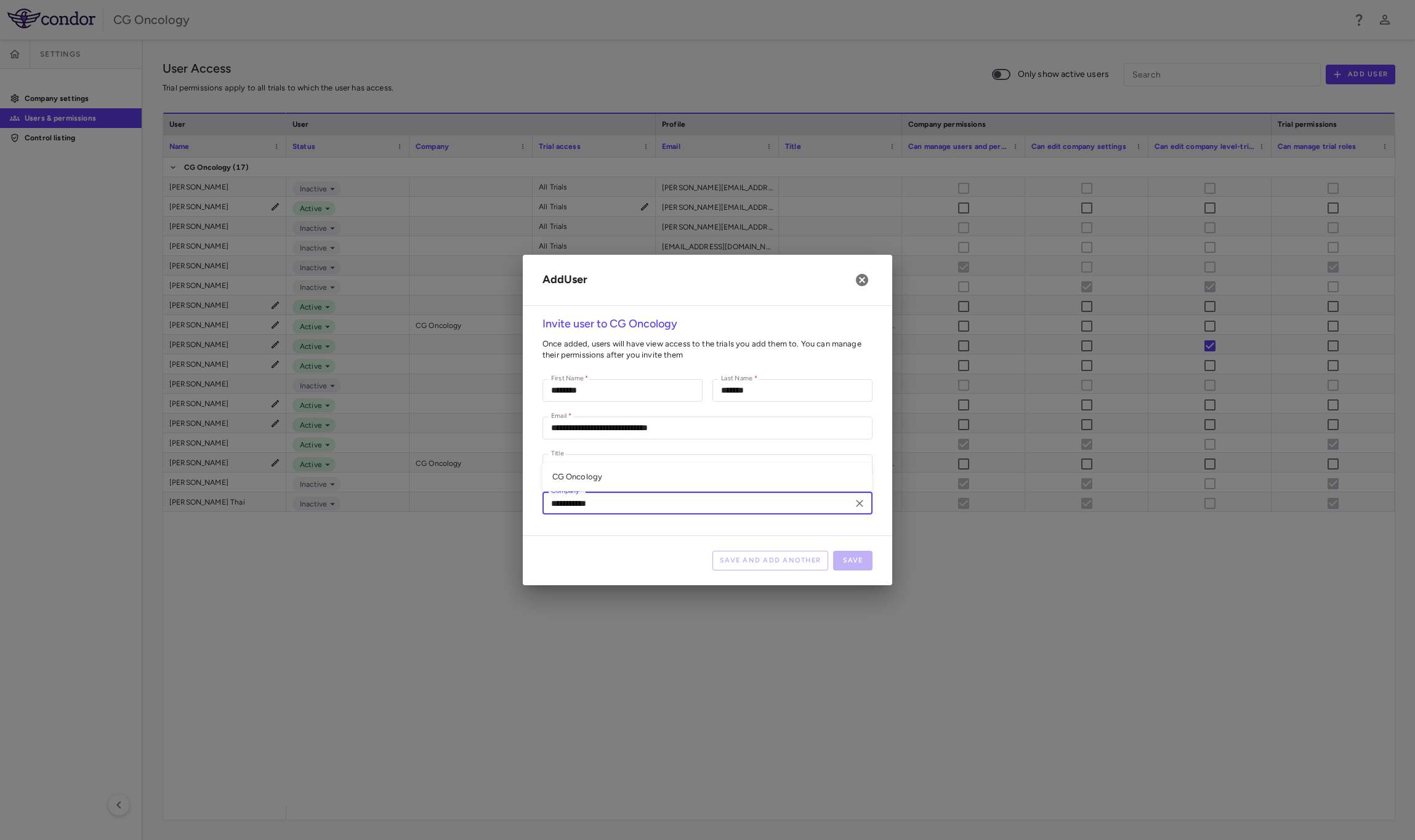
click at [579, 501] on input "**********" at bounding box center [697, 503] width 302 height 15
type input "**********"
click at [607, 559] on div "Save and Add Another Save" at bounding box center [708, 561] width 369 height 50
click at [855, 562] on button "Save" at bounding box center [852, 561] width 39 height 20
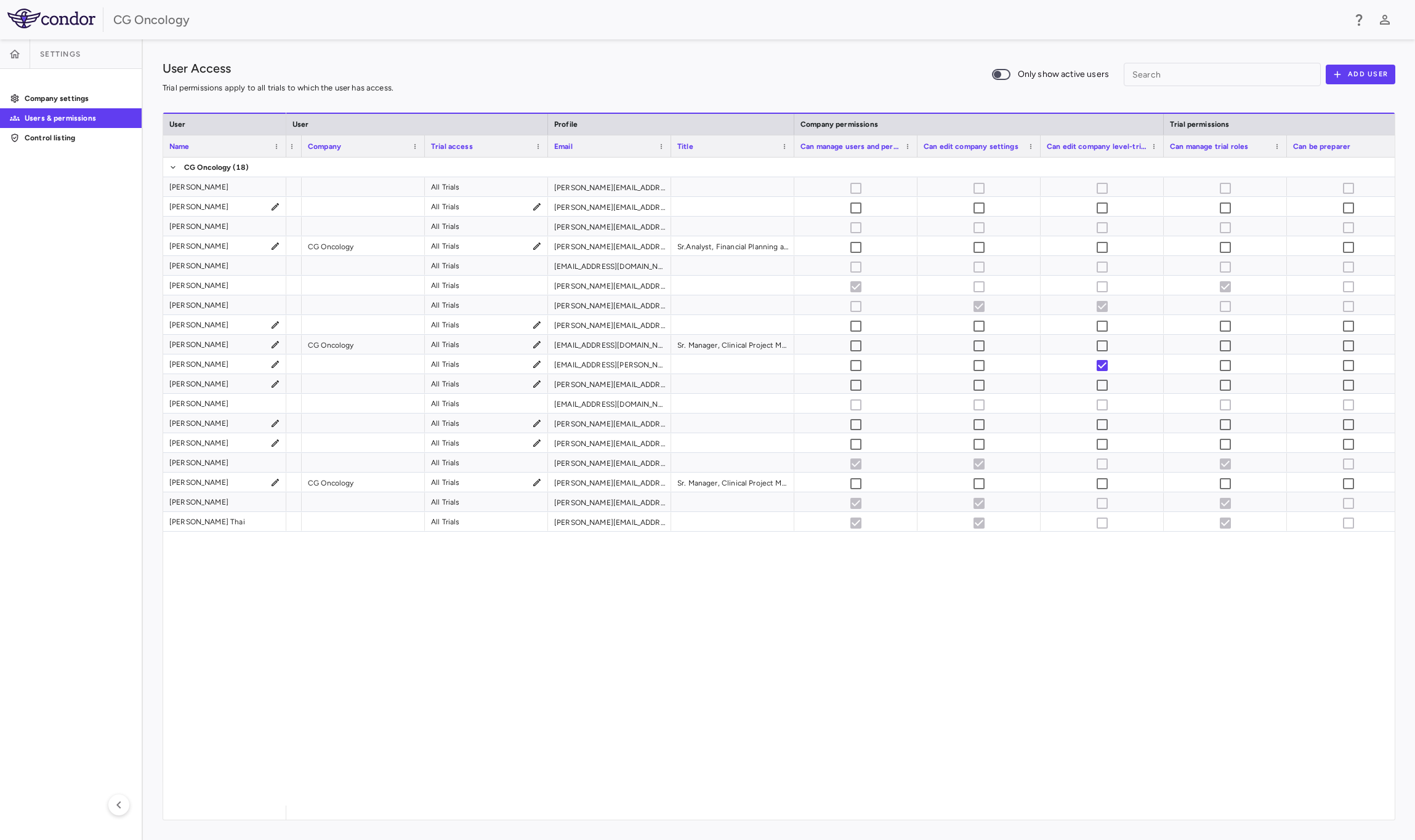
click at [801, 61] on div "User Access Trial permissions apply to all trials to which the user has access.…" at bounding box center [778, 74] width 1232 height 31
click at [85, 15] on img at bounding box center [51, 19] width 88 height 20
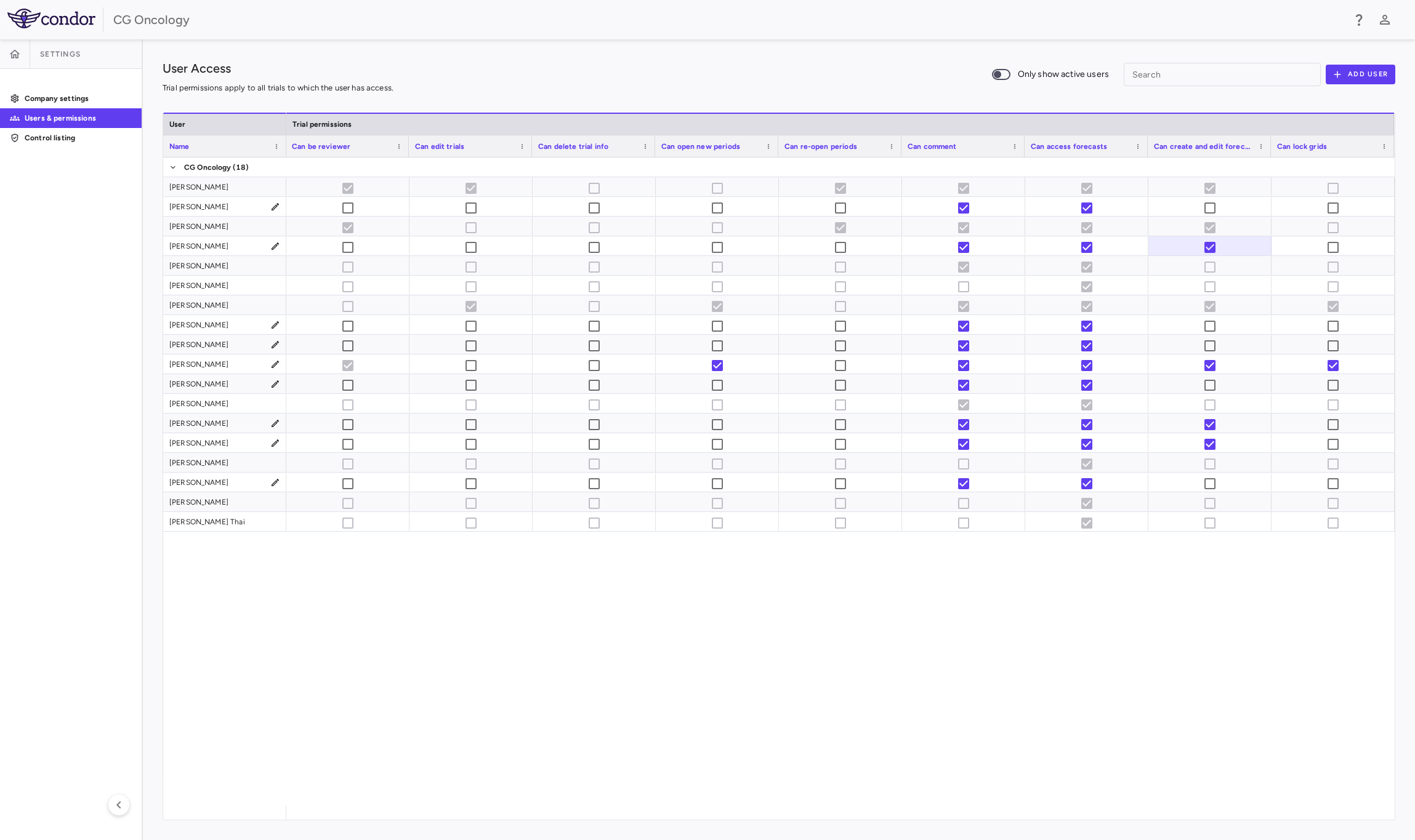
click at [1036, 707] on div at bounding box center [840, 482] width 1109 height 648
click at [720, 728] on div at bounding box center [840, 482] width 1109 height 648
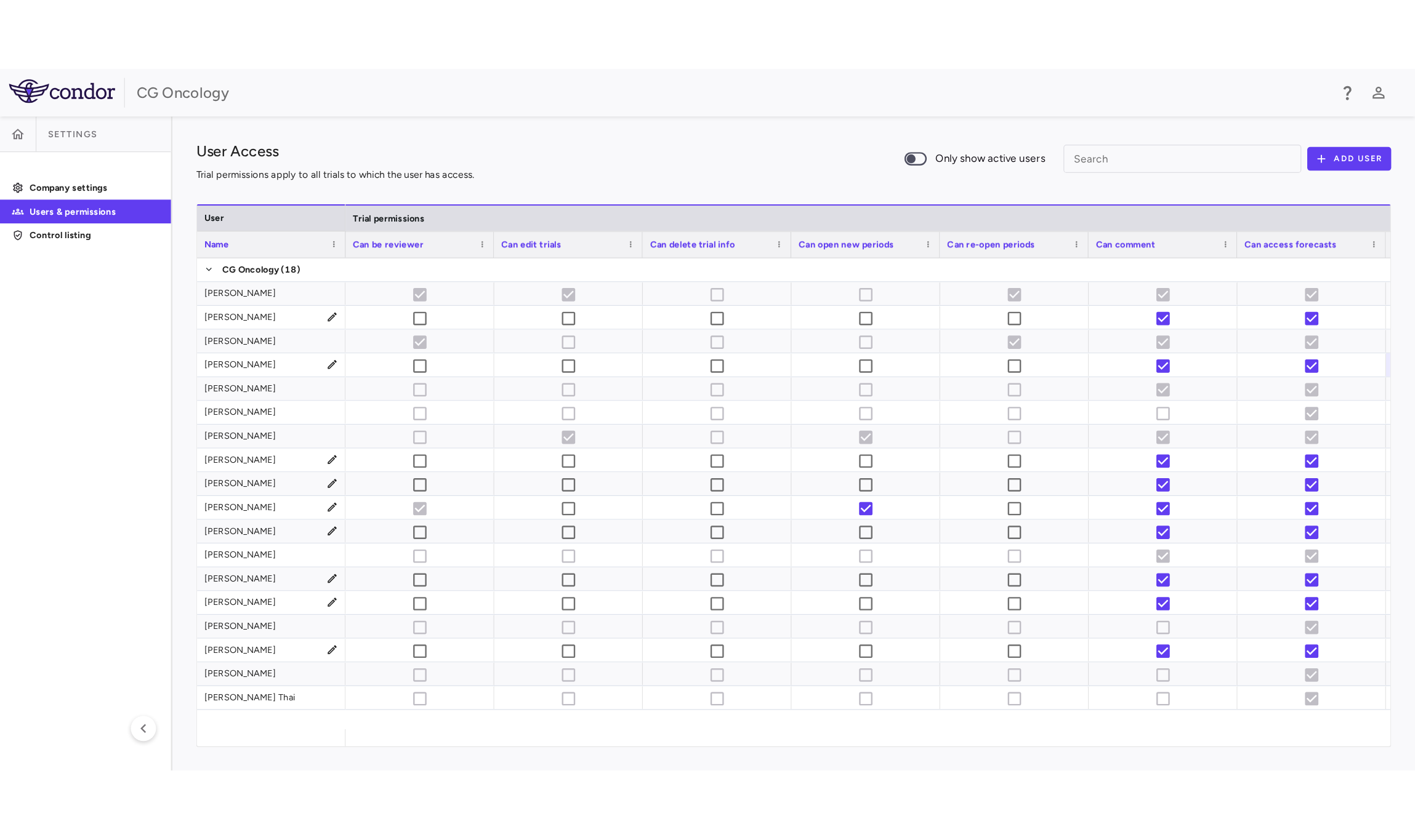
scroll to position [0, 1230]
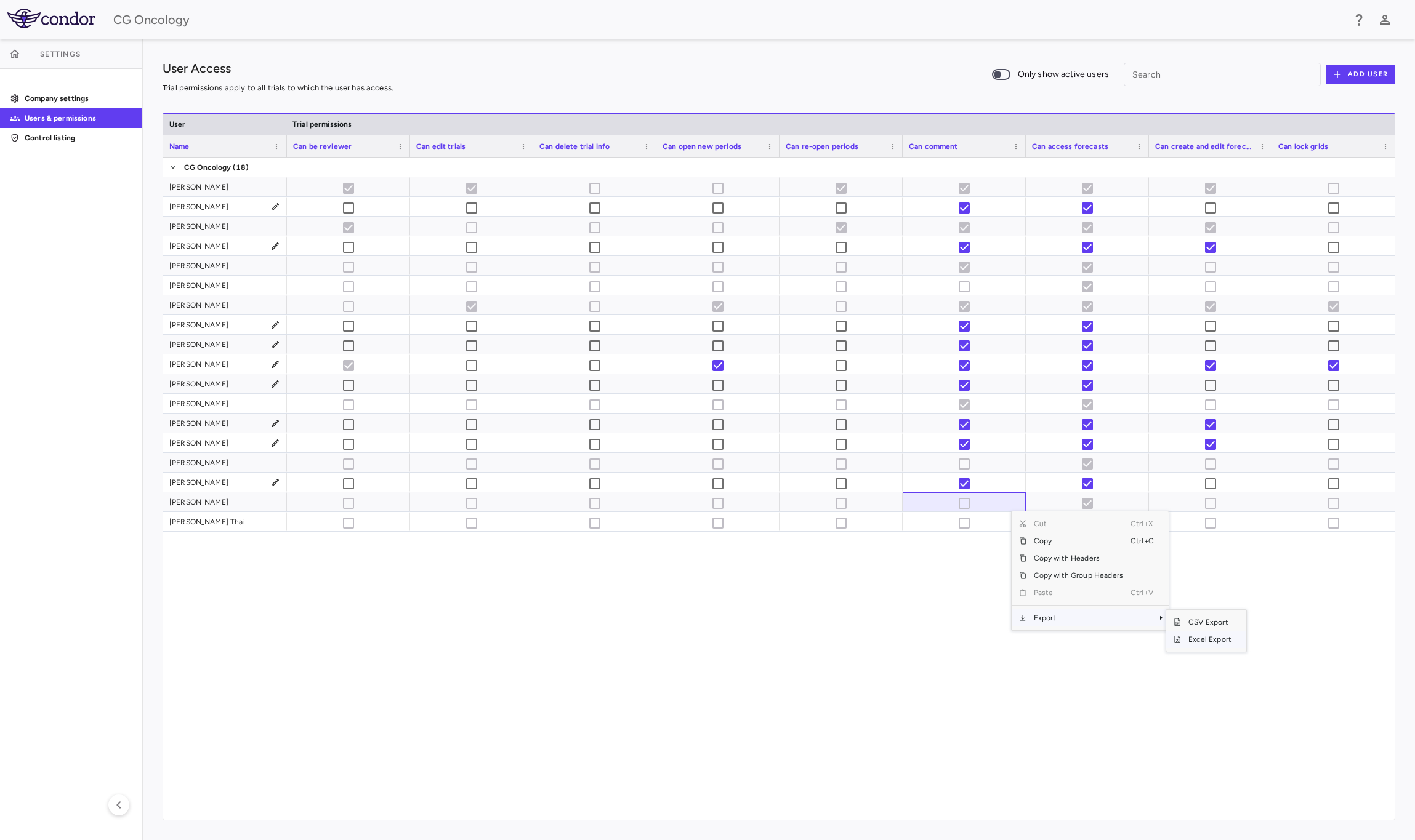
click at [1215, 640] on span "Excel Export" at bounding box center [1209, 638] width 58 height 17
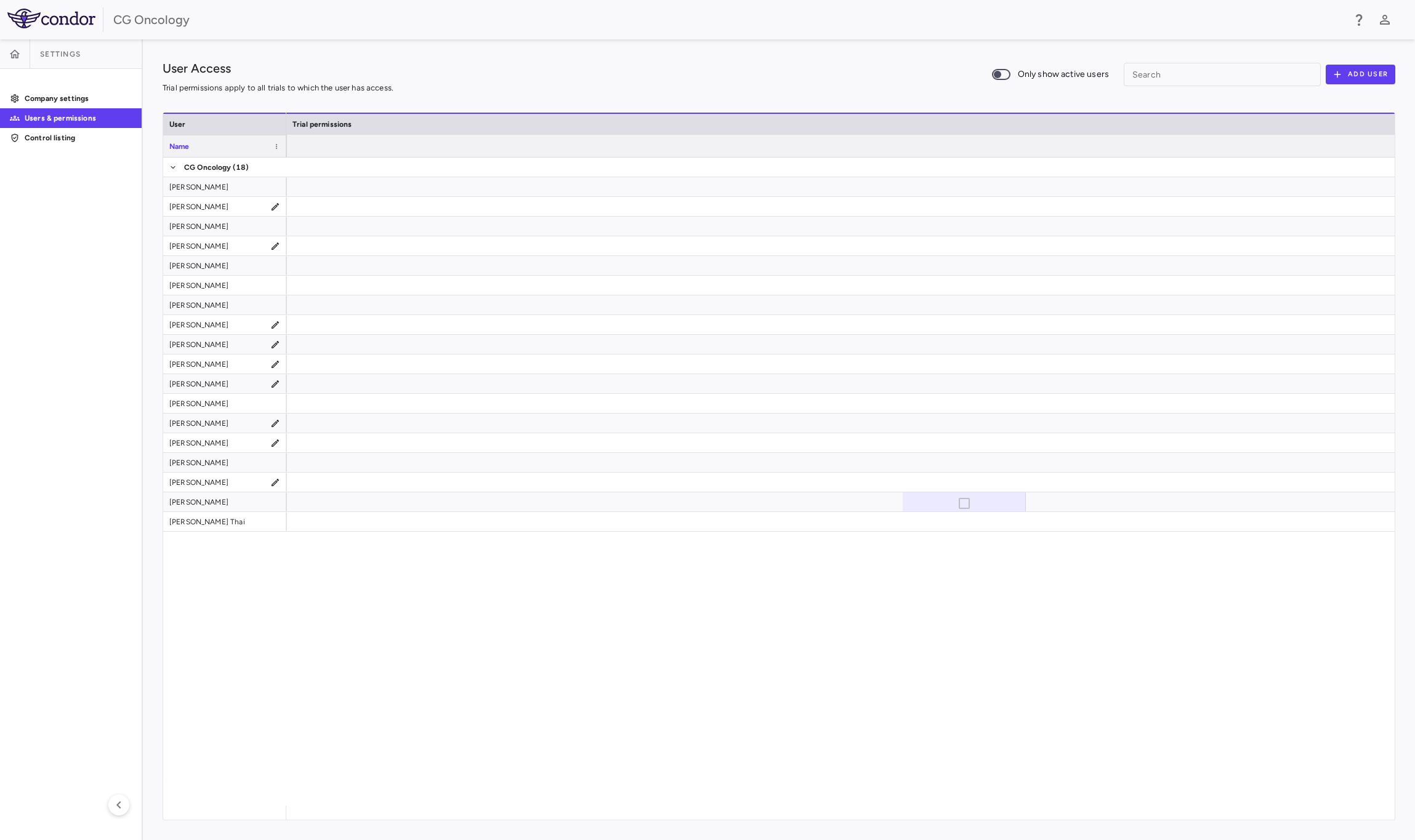
scroll to position [0, 0]
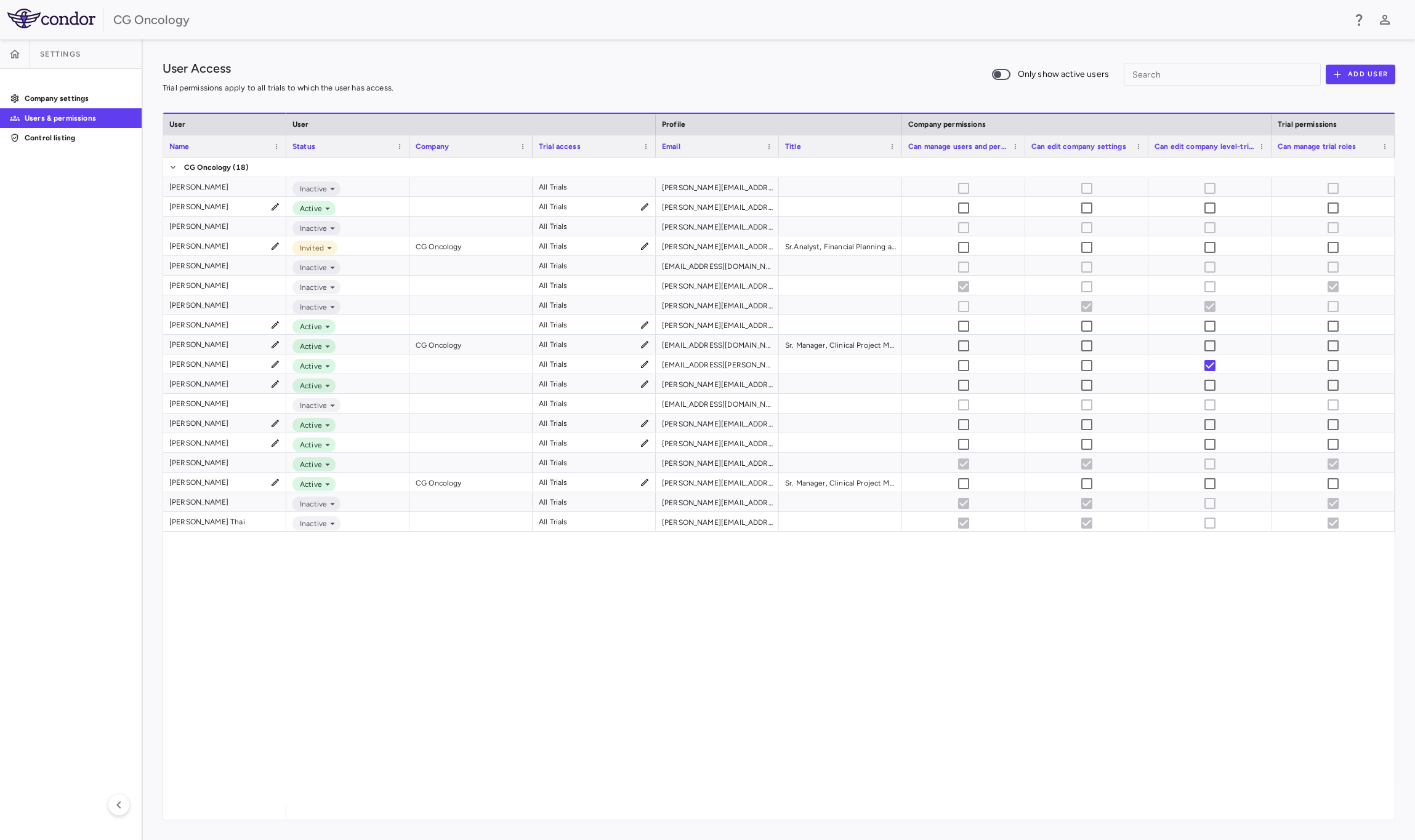
click at [692, 794] on div "All Trials amy.steele@cgoncology.com Inactive All Trials angelica.craighead@cgo…" at bounding box center [840, 482] width 1109 height 648
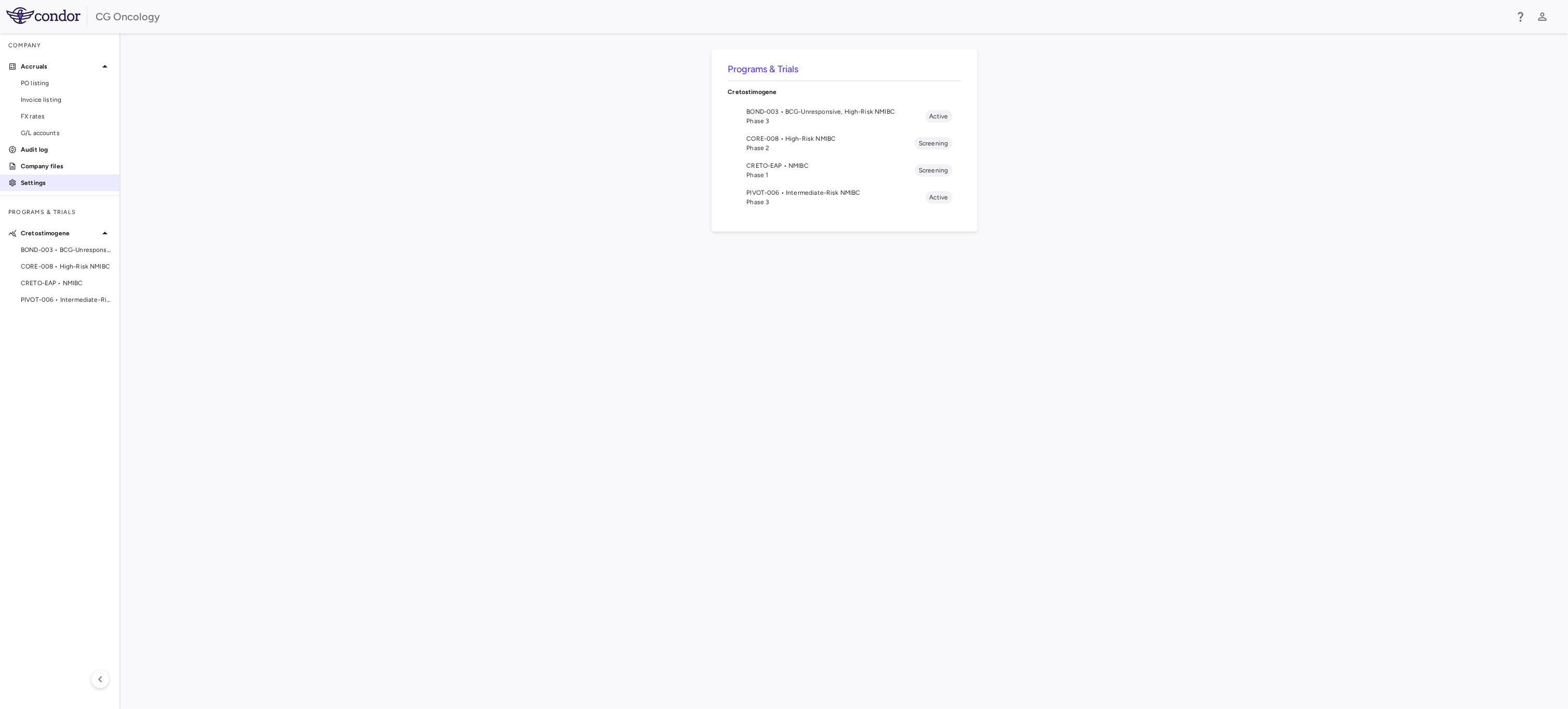
click at [33, 187] on p "Settings" at bounding box center [66, 183] width 90 height 9
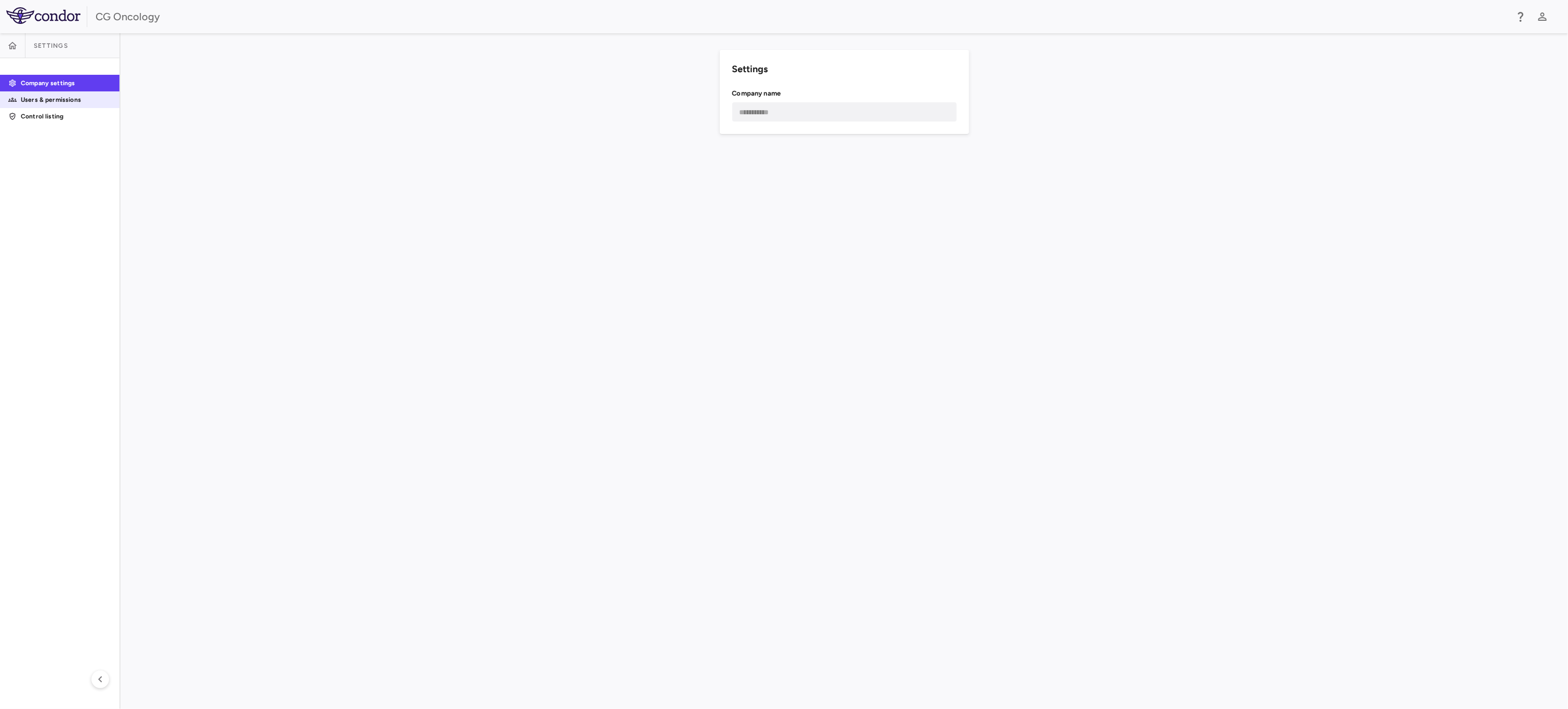
click at [58, 103] on p "Users & permissions" at bounding box center [66, 99] width 90 height 9
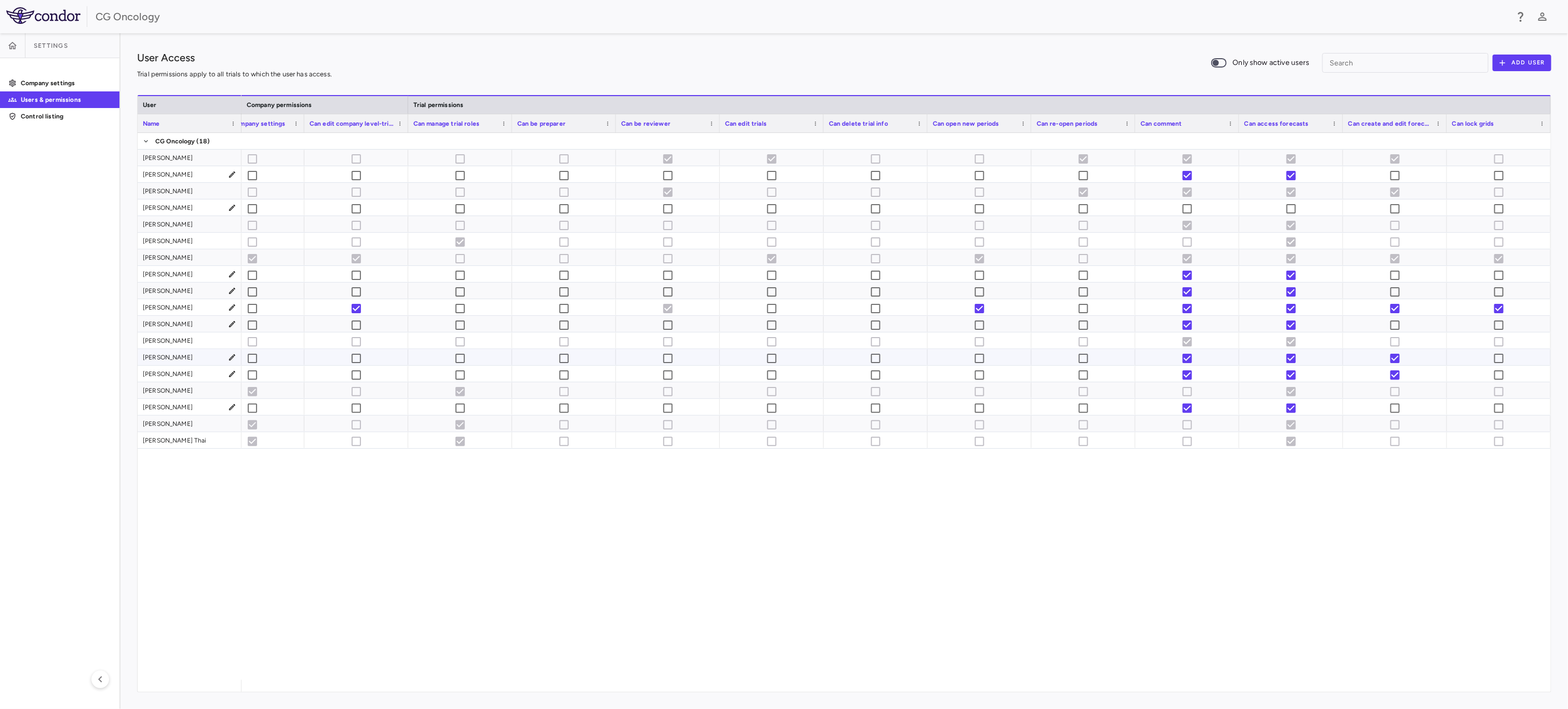
click at [181, 354] on div "[PERSON_NAME]" at bounding box center [189, 357] width 93 height 15
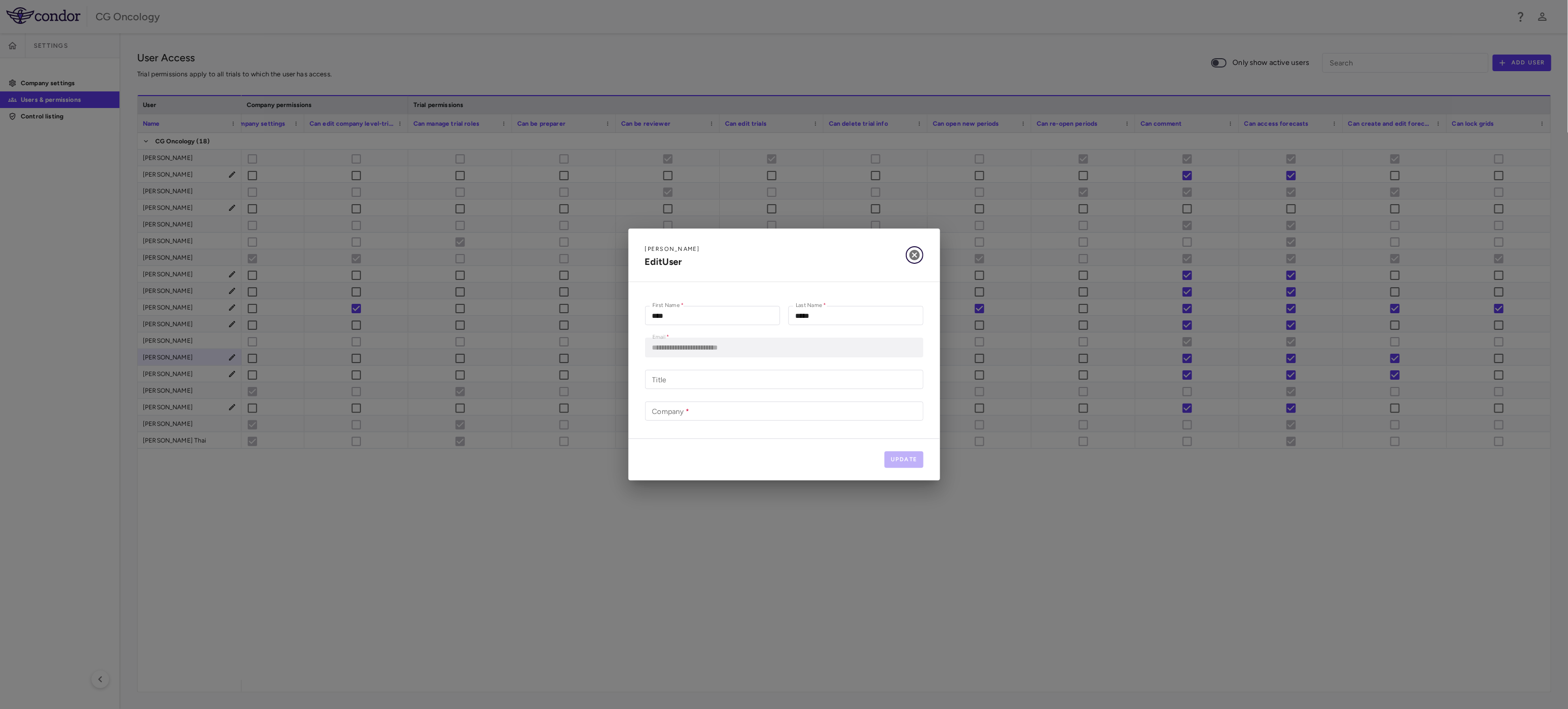
click at [917, 254] on icon "button" at bounding box center [914, 255] width 10 height 10
